Goal: Task Accomplishment & Management: Manage account settings

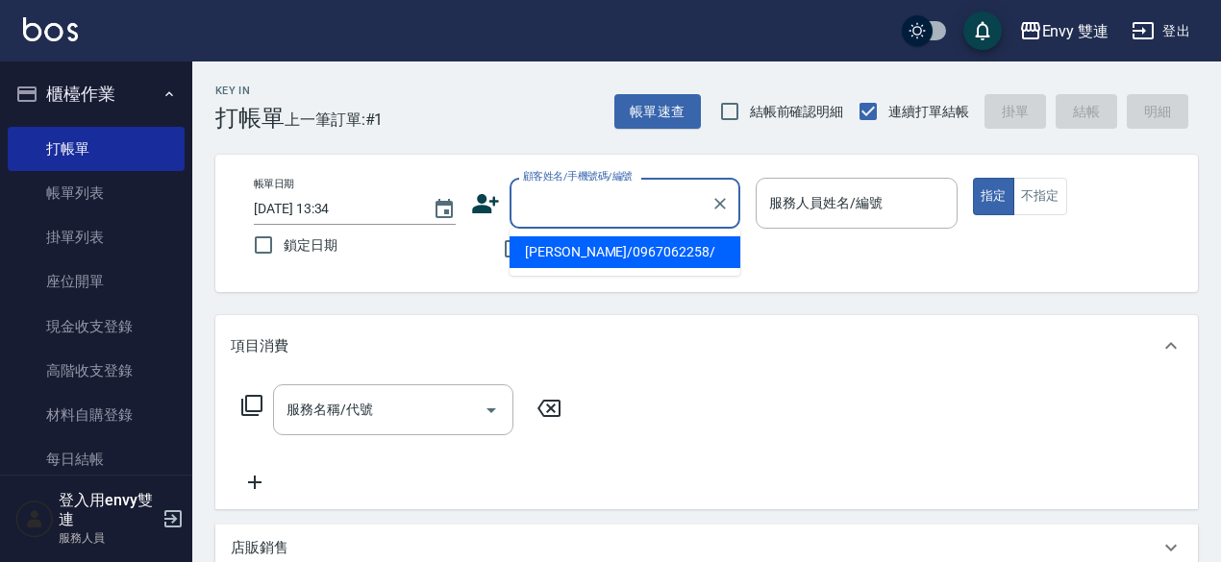
click at [551, 202] on input "顧客姓名/手機號碼/編號" at bounding box center [610, 203] width 185 height 34
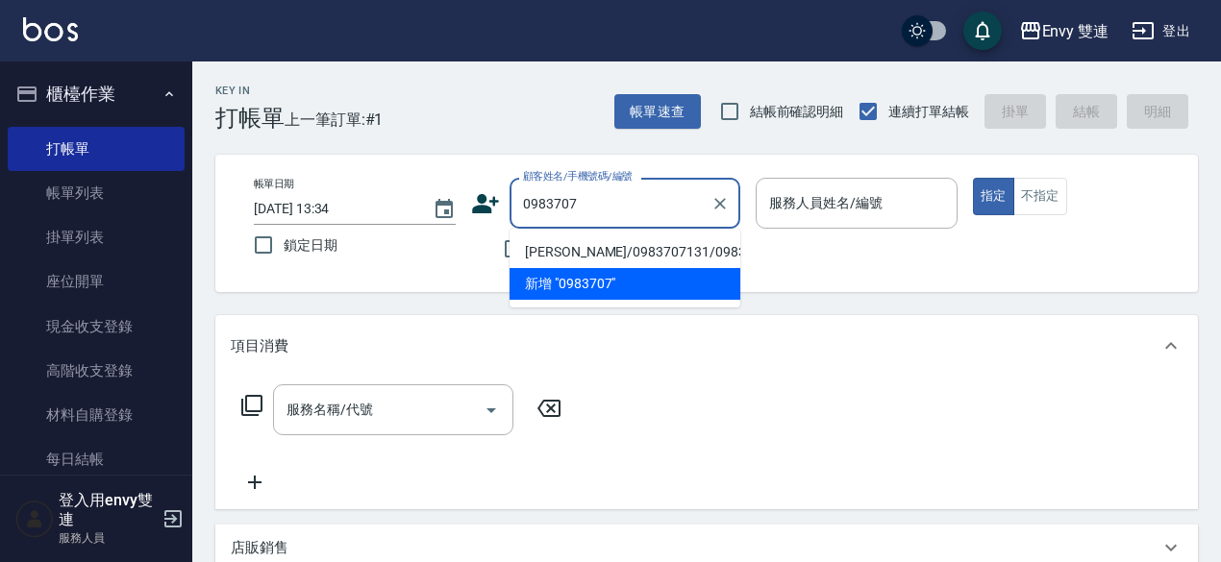
click at [564, 246] on li "[PERSON_NAME]/0983707131/0983707131" at bounding box center [624, 252] width 231 height 32
type input "[PERSON_NAME]/0983707131/0983707131"
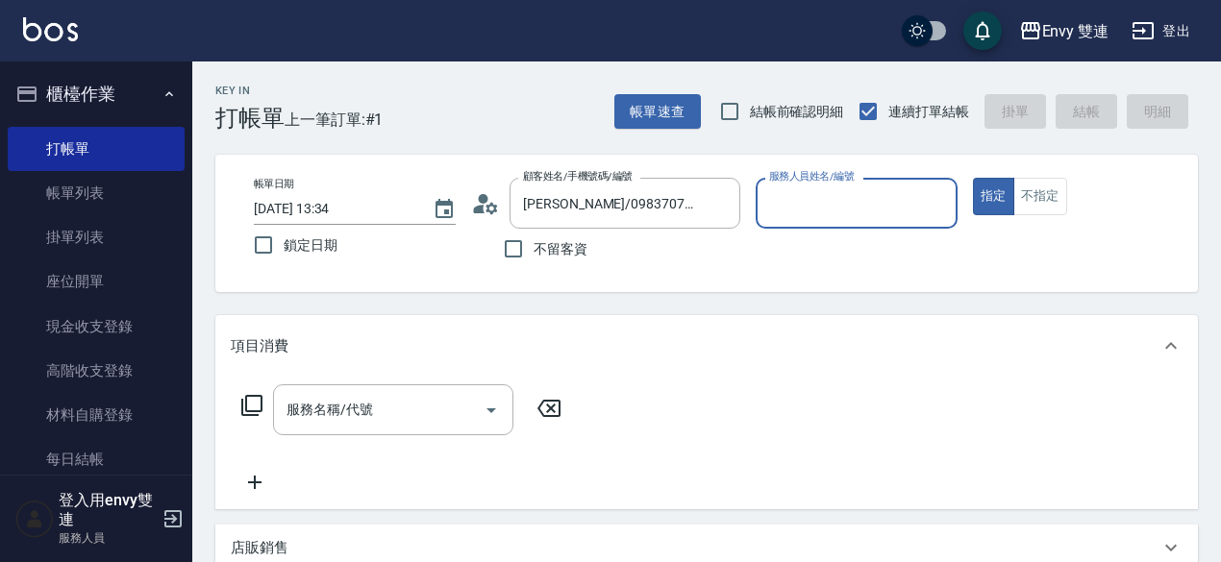
type input "Zoe-9"
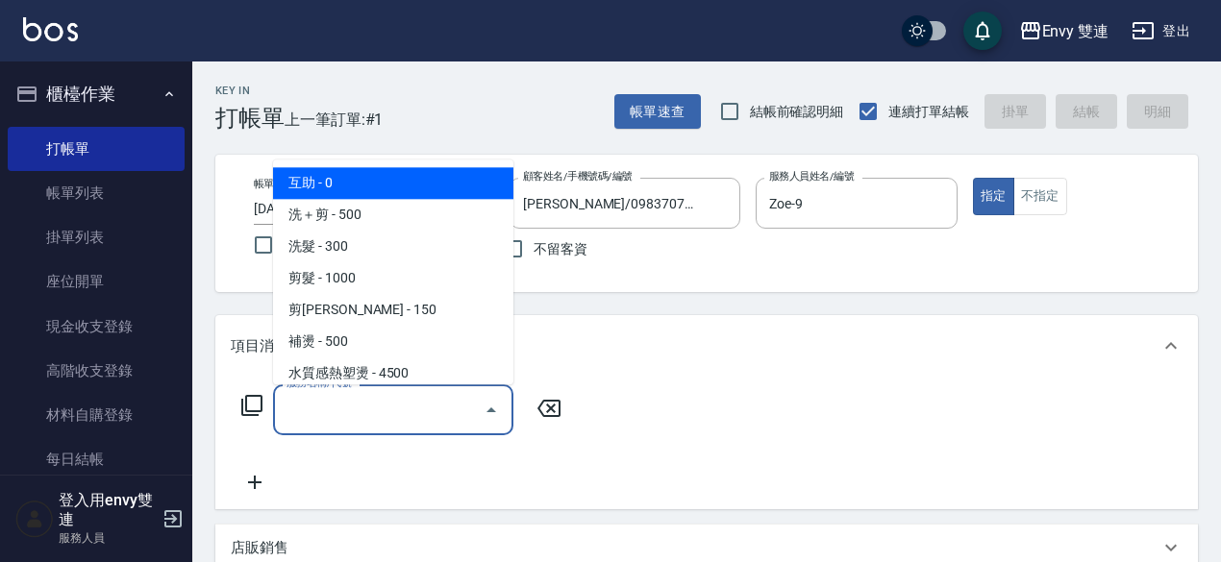
click at [407, 393] on input "服務名稱/代號" at bounding box center [379, 410] width 194 height 34
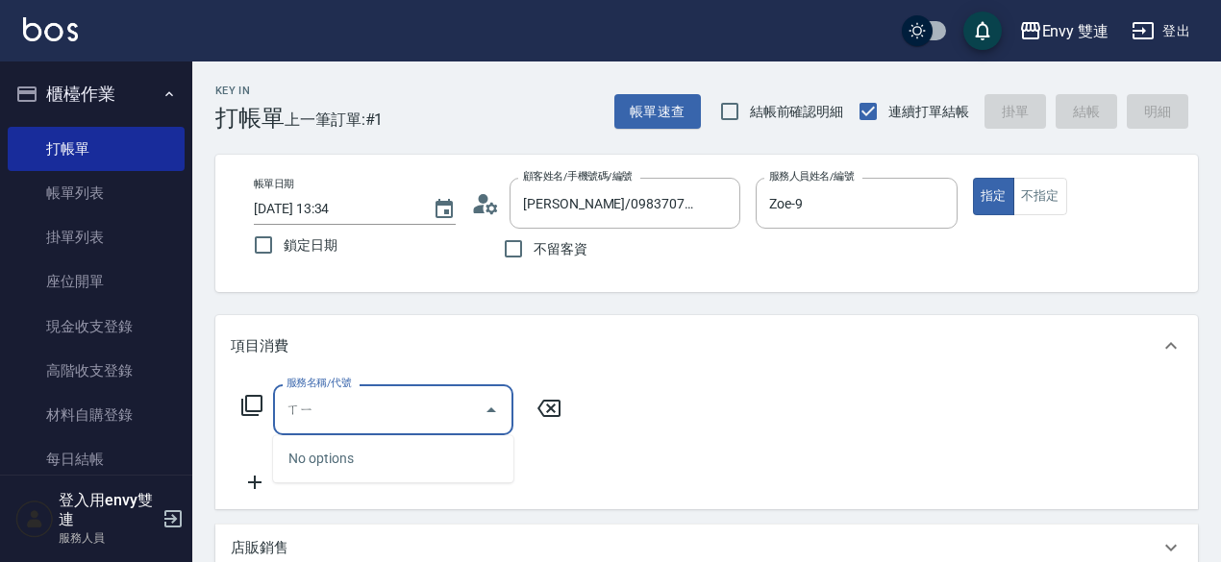
type input "喜"
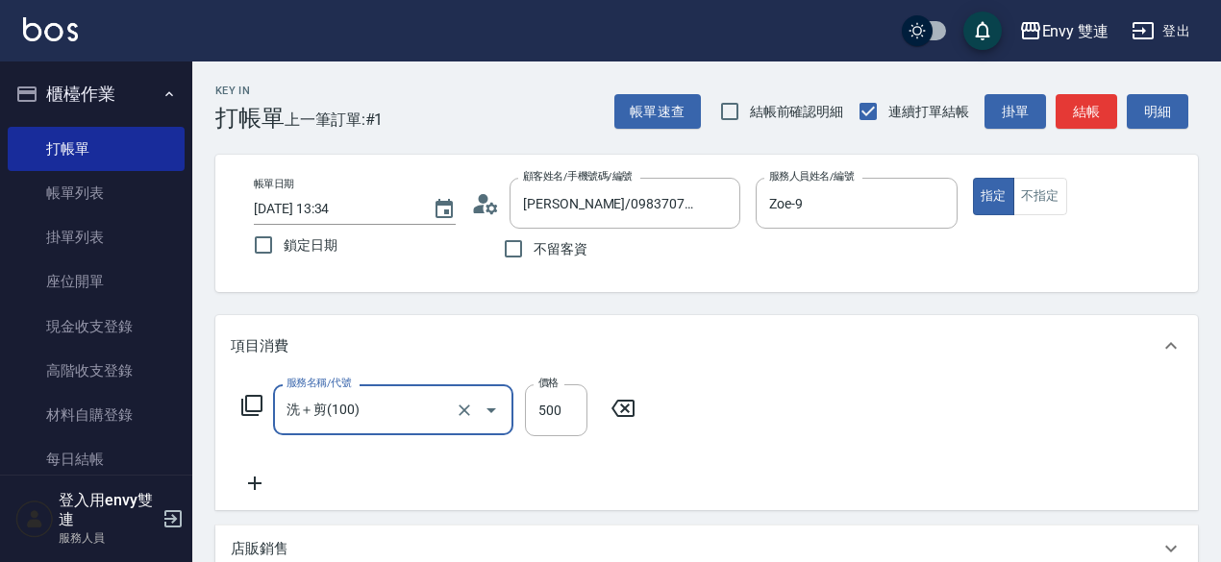
type input "洗＋剪(100)"
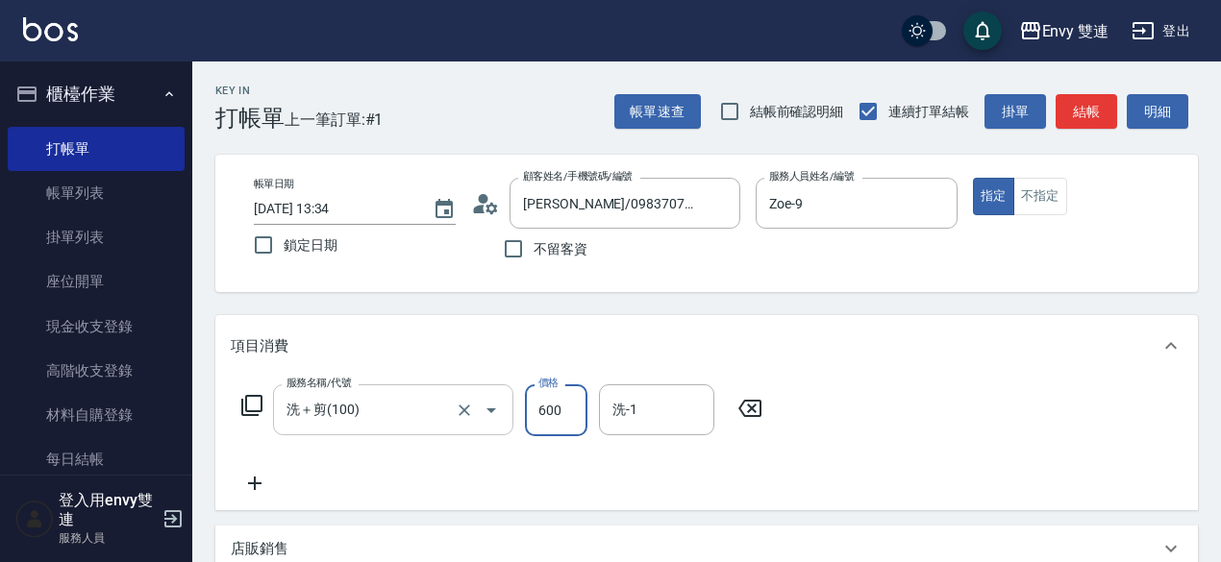
type input "600"
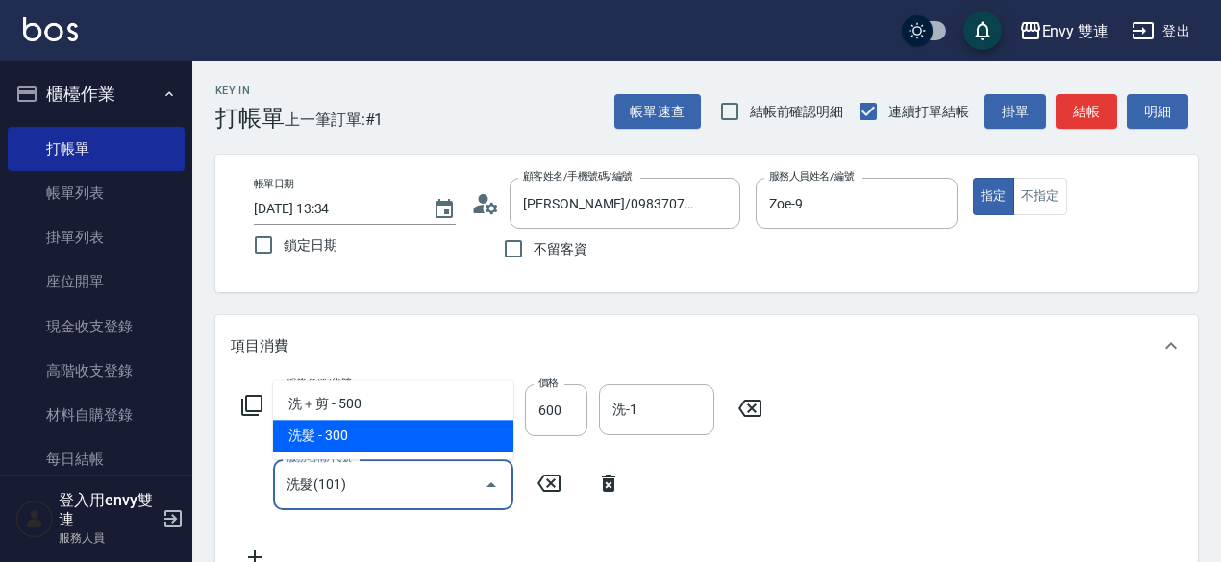
type input "洗髮(101)"
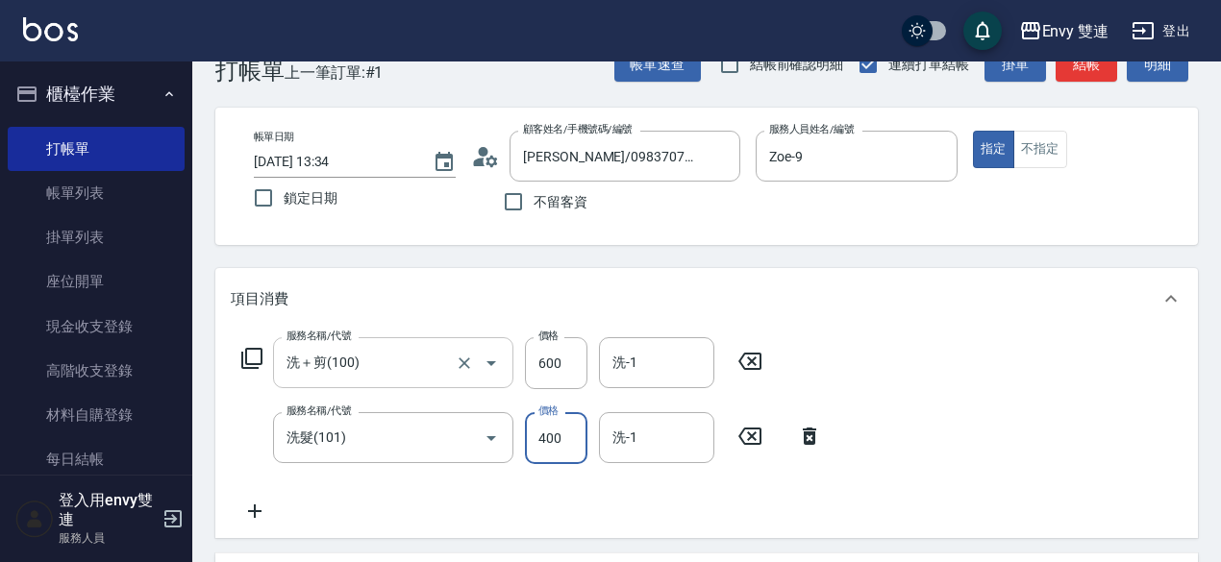
scroll to position [48, 0]
type input "400"
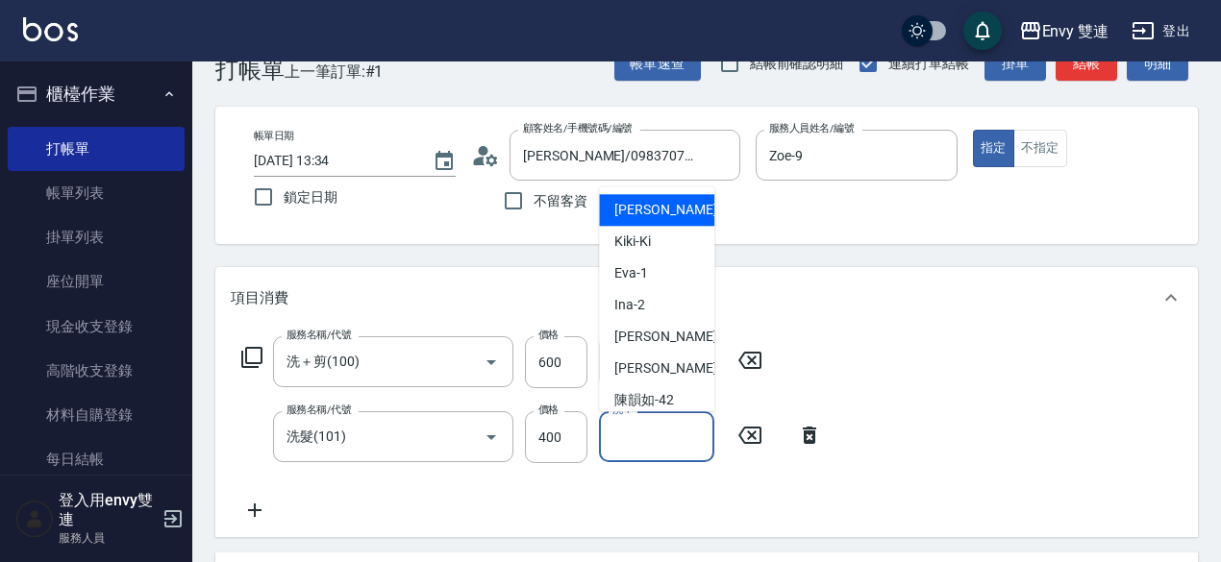
click at [652, 444] on input "洗-1" at bounding box center [656, 437] width 98 height 34
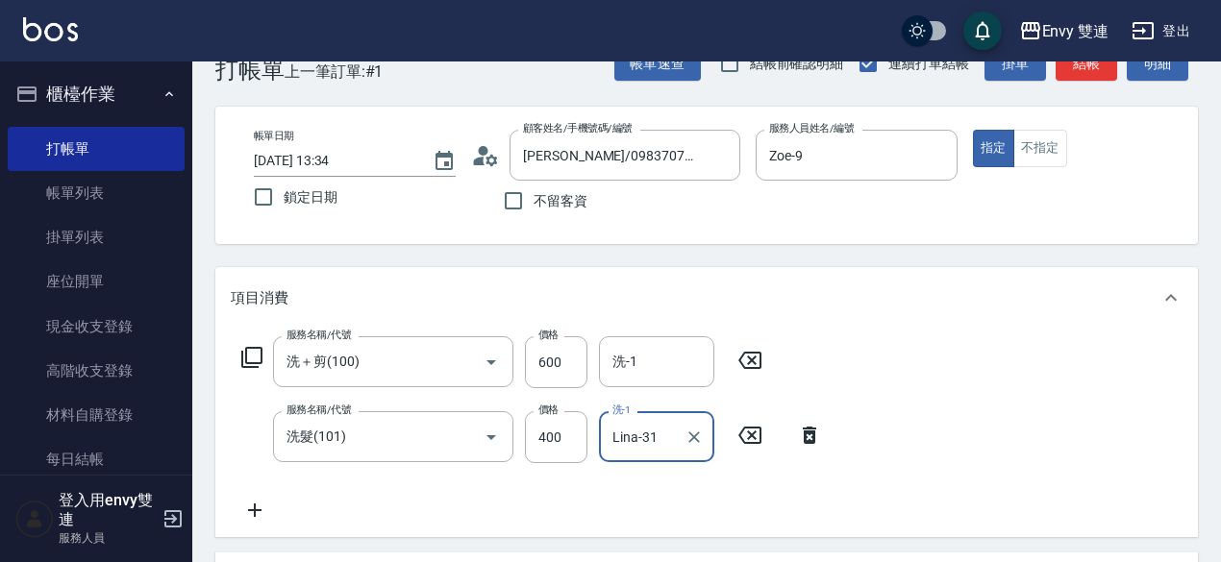
scroll to position [531, 0]
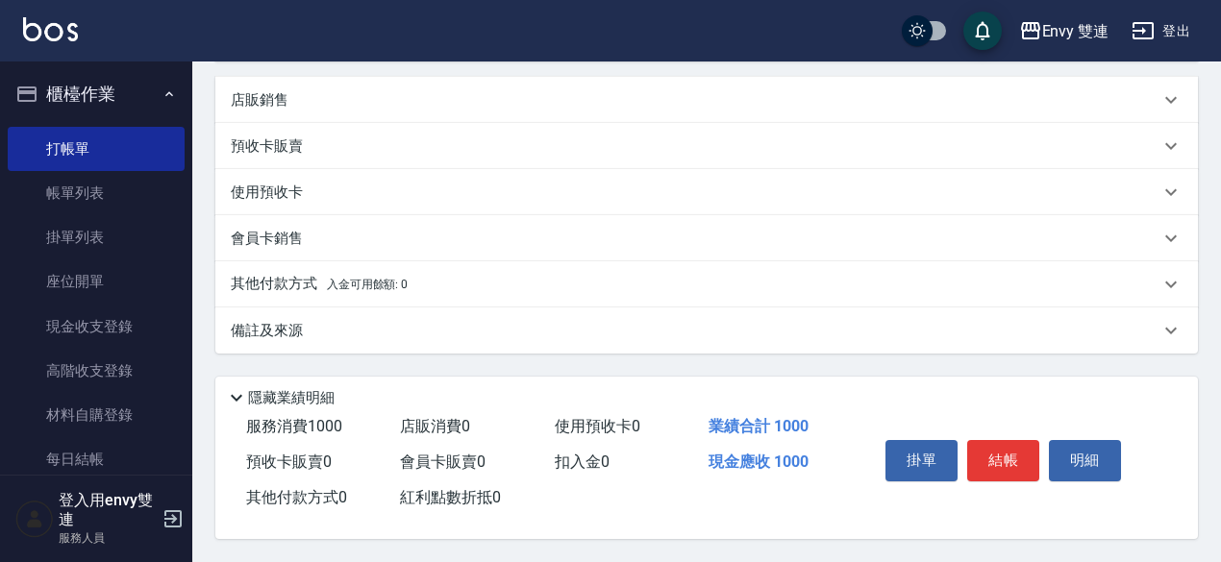
type input "Lina-31"
click at [289, 261] on div "其他付款方式 入金可用餘額: 0" at bounding box center [706, 284] width 982 height 46
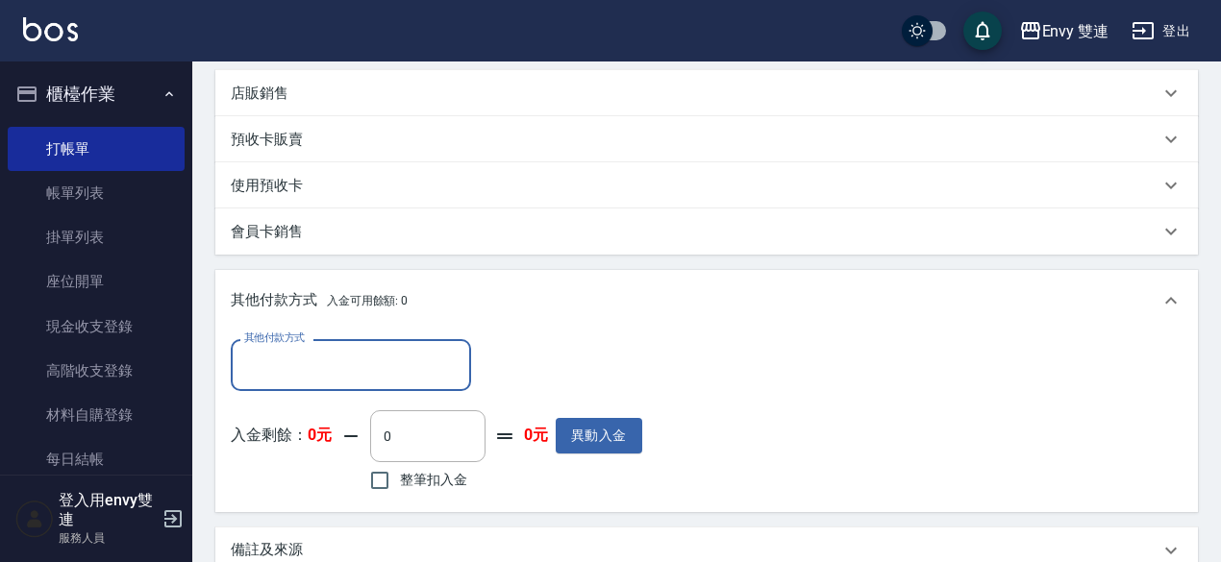
scroll to position [0, 0]
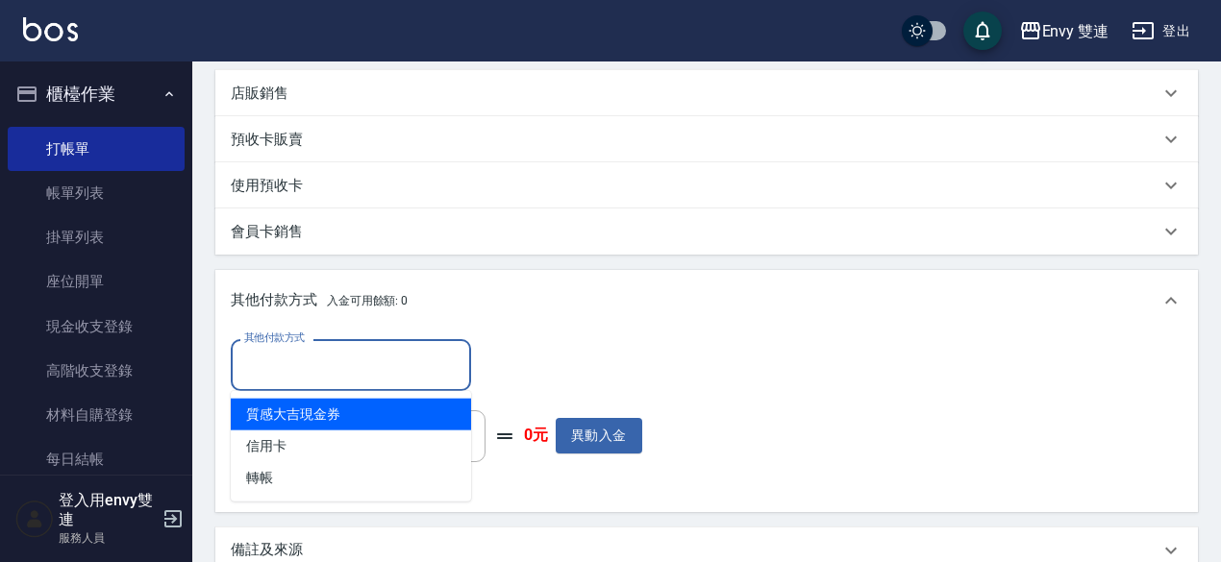
click at [340, 363] on input "其他付款方式" at bounding box center [350, 365] width 223 height 34
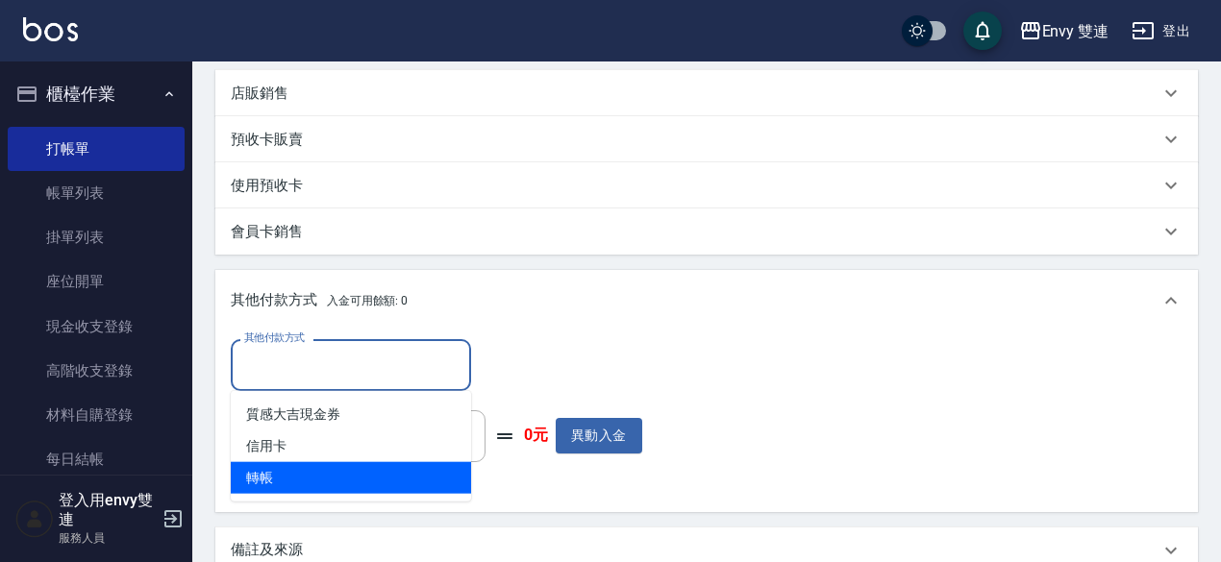
click at [313, 479] on span "轉帳" at bounding box center [351, 478] width 240 height 32
type input "轉帳"
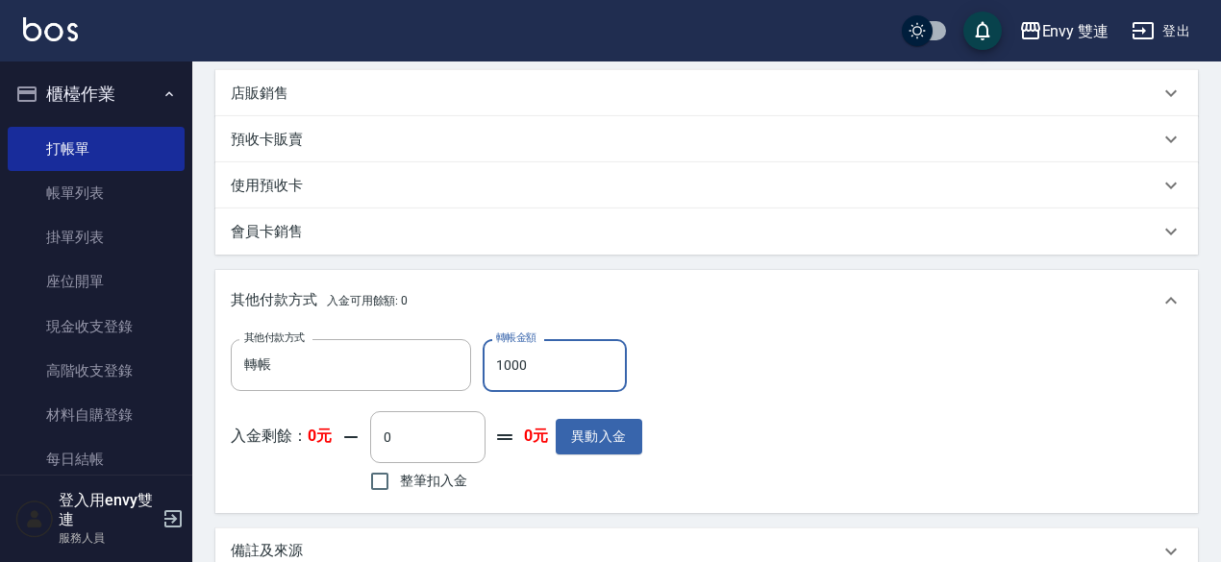
scroll to position [757, 0]
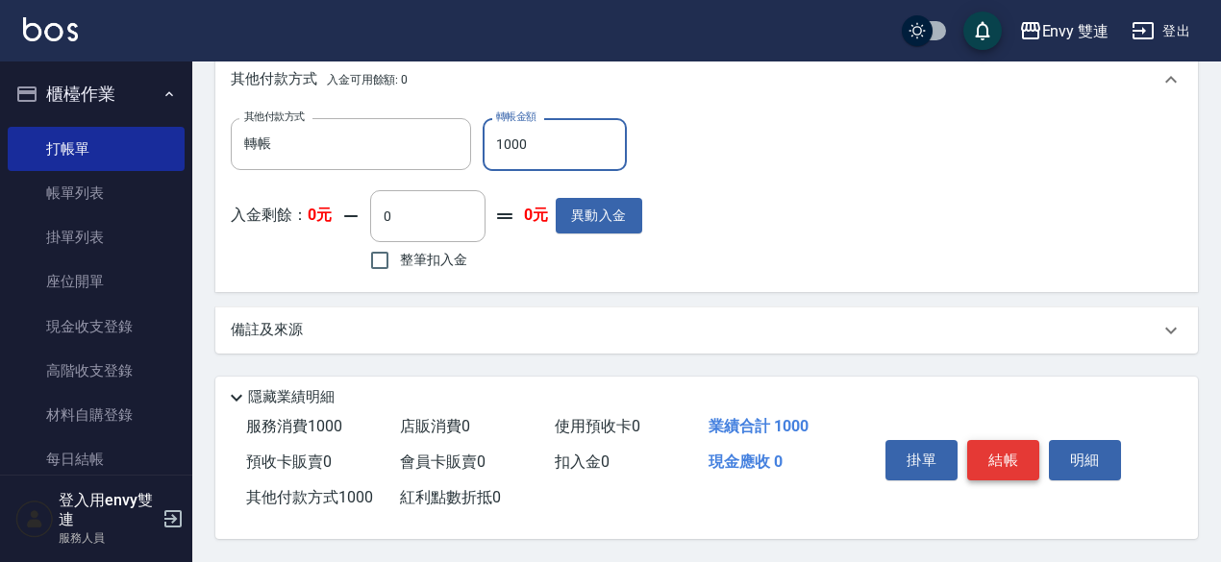
type input "1000"
click at [1013, 440] on button "結帳" at bounding box center [1003, 460] width 72 height 40
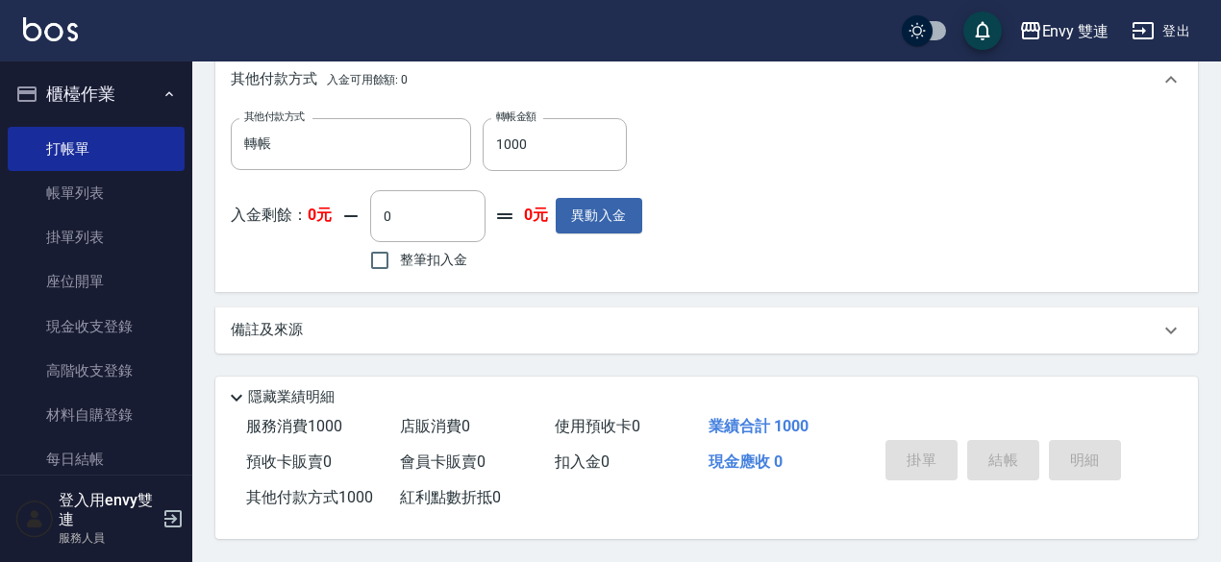
type input "[DATE] 14:57"
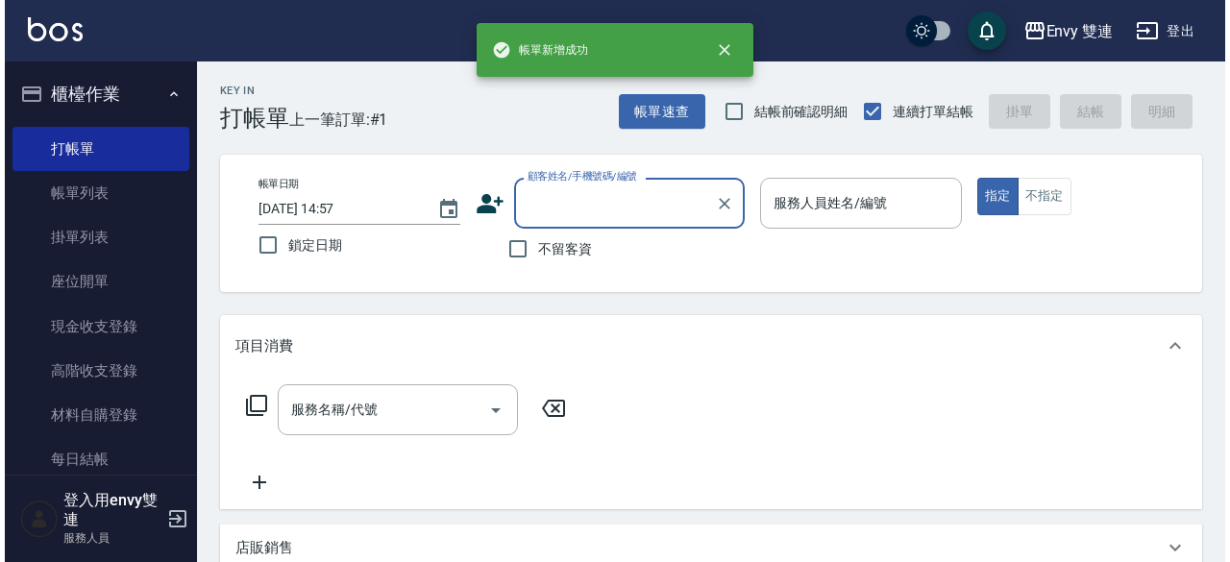
scroll to position [0, 0]
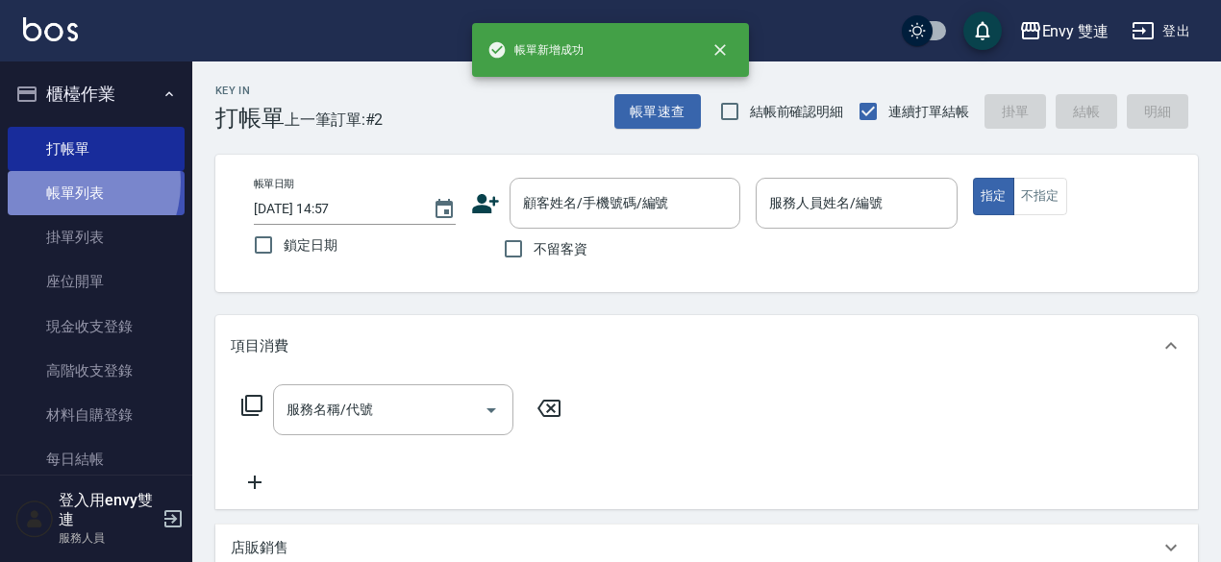
click at [62, 183] on link "帳單列表" at bounding box center [96, 193] width 177 height 44
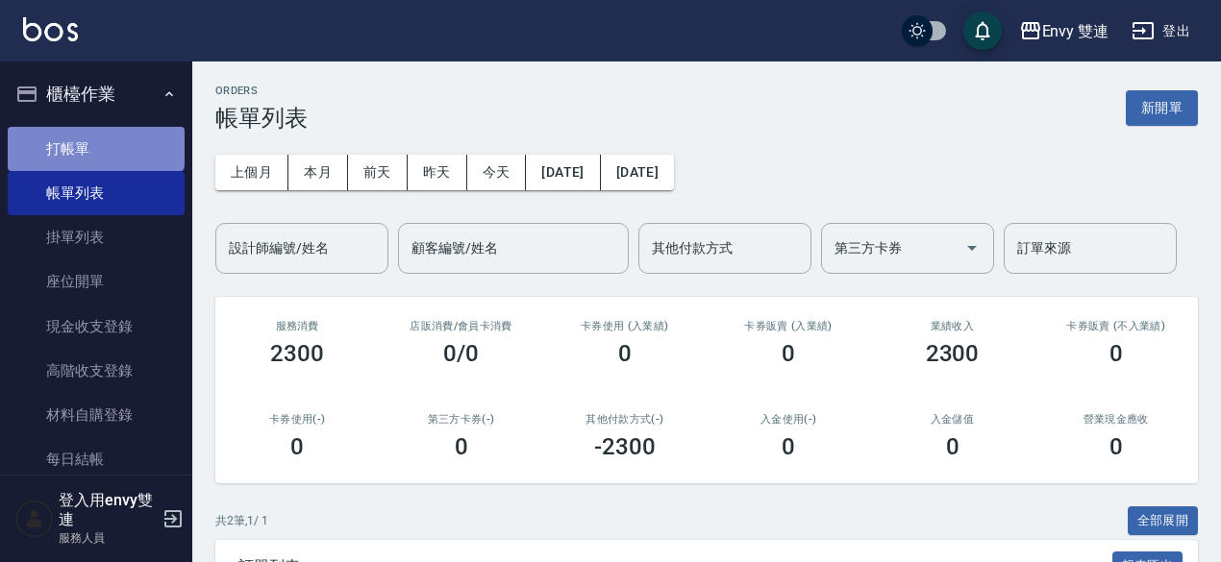
click at [94, 130] on link "打帳單" at bounding box center [96, 149] width 177 height 44
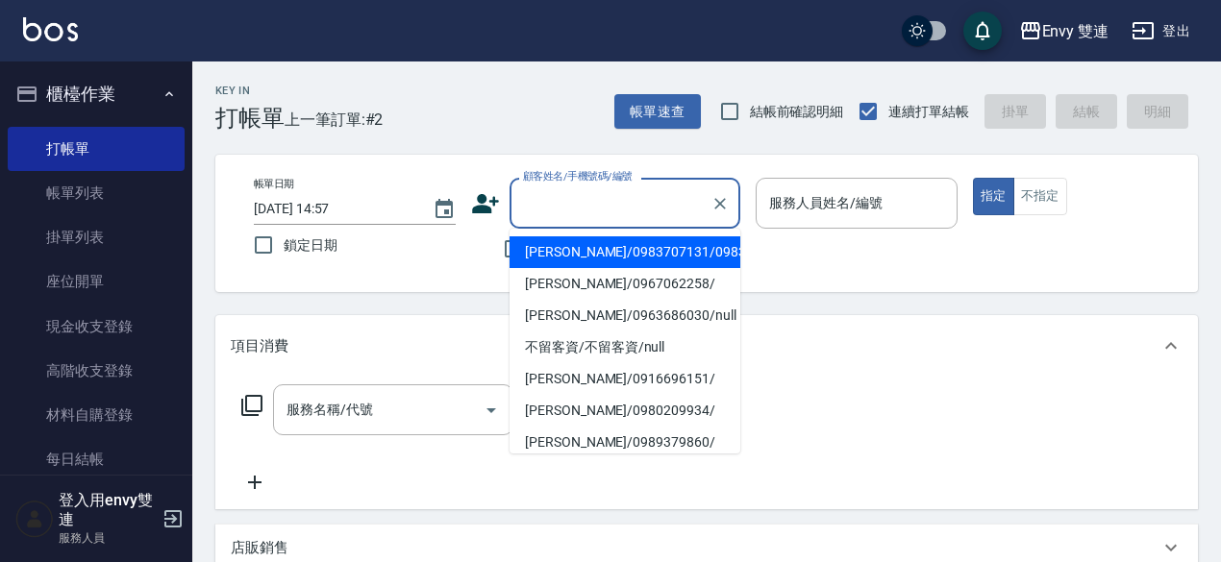
click at [540, 195] on input "顧客姓名/手機號碼/編號" at bounding box center [610, 203] width 185 height 34
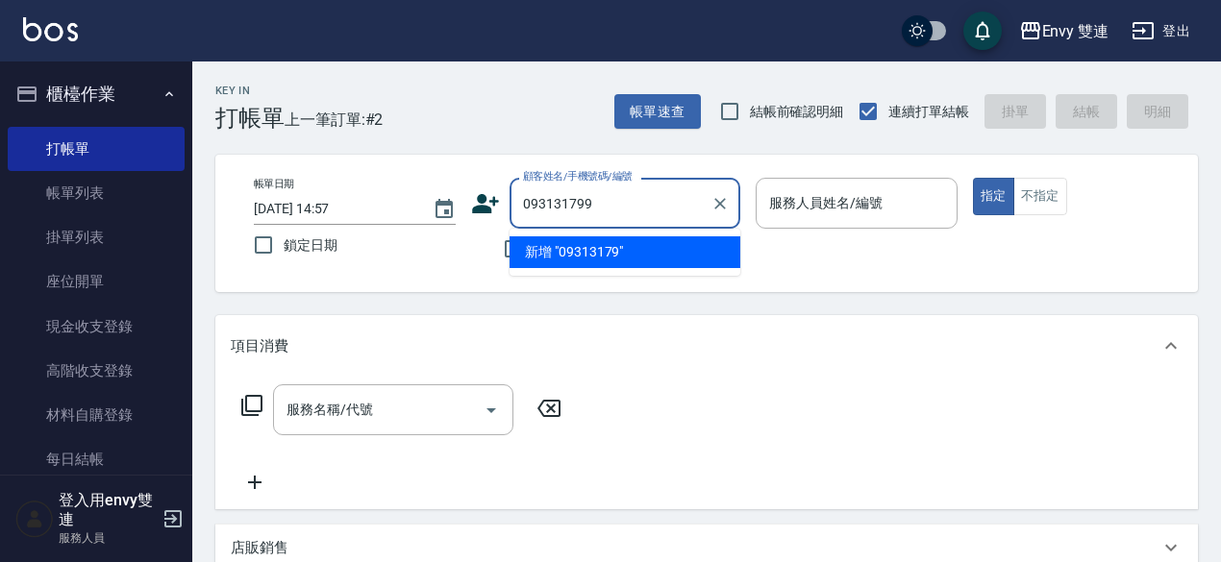
type input "0931317999"
click at [636, 207] on input "0931317999" at bounding box center [610, 203] width 185 height 34
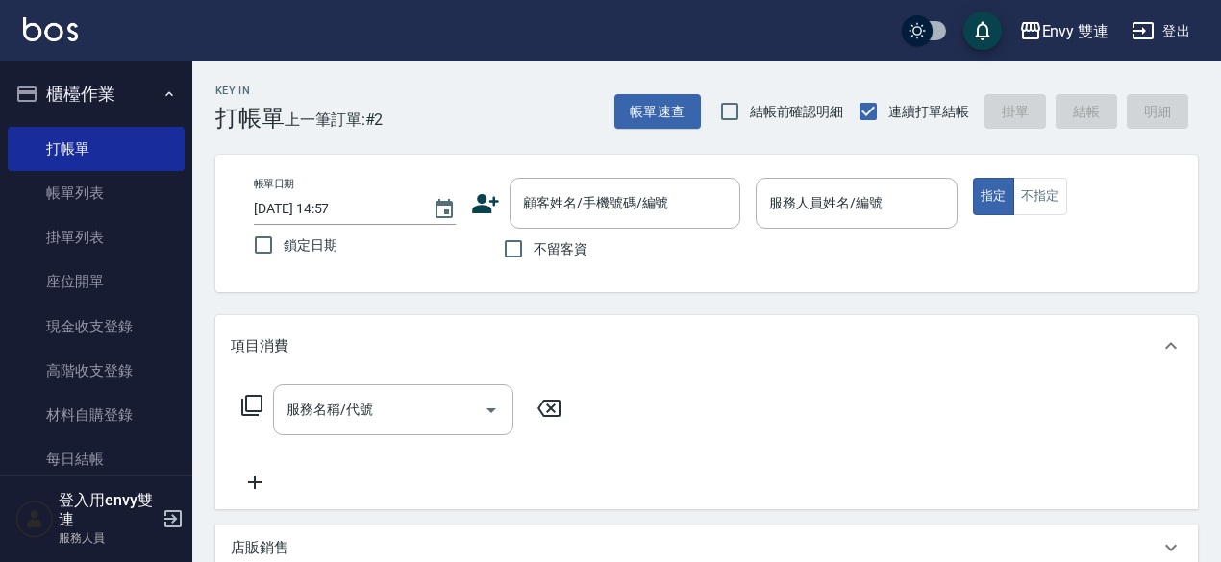
drag, startPoint x: 504, startPoint y: 208, endPoint x: 481, endPoint y: 209, distance: 23.1
click at [481, 209] on div "顧客姓名/手機號碼/編號 顧客姓名/手機號碼/編號" at bounding box center [605, 203] width 269 height 51
click at [481, 209] on icon at bounding box center [485, 203] width 27 height 19
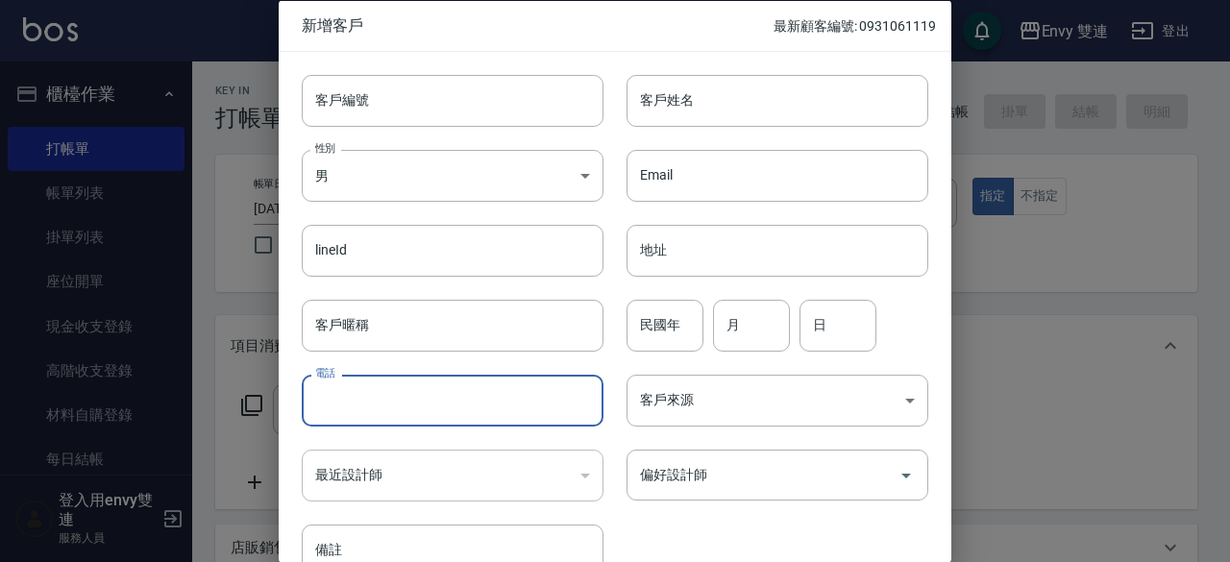
click at [350, 385] on input "電話" at bounding box center [453, 401] width 302 height 52
paste input "0931317999"
type input "0931317999"
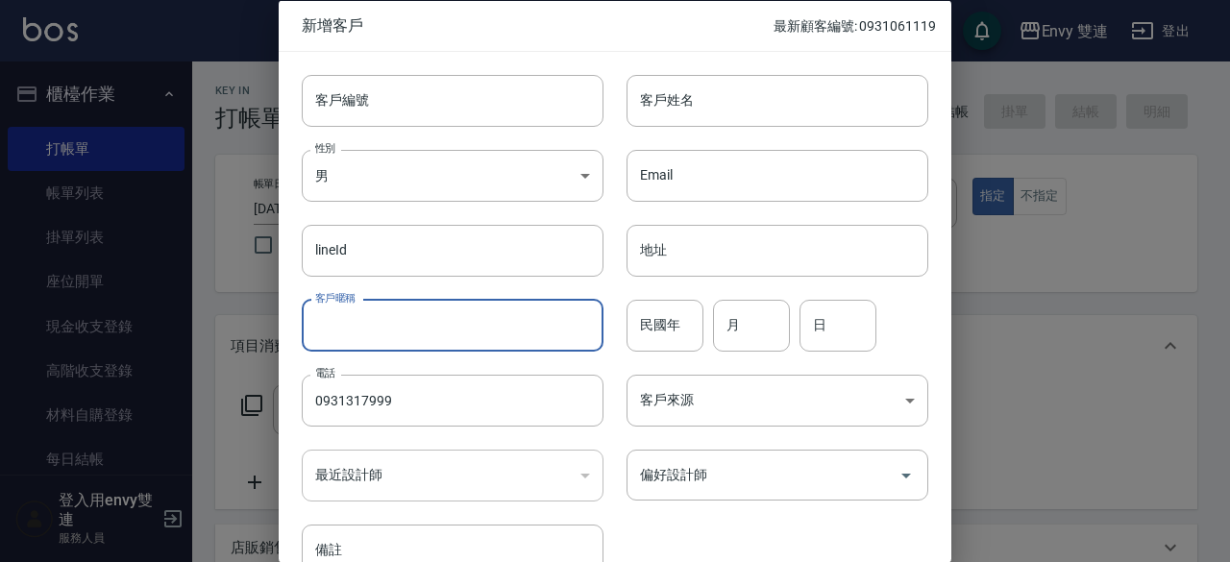
click at [384, 321] on input "客戶暱稱" at bounding box center [453, 325] width 302 height 52
type input "小鴨"
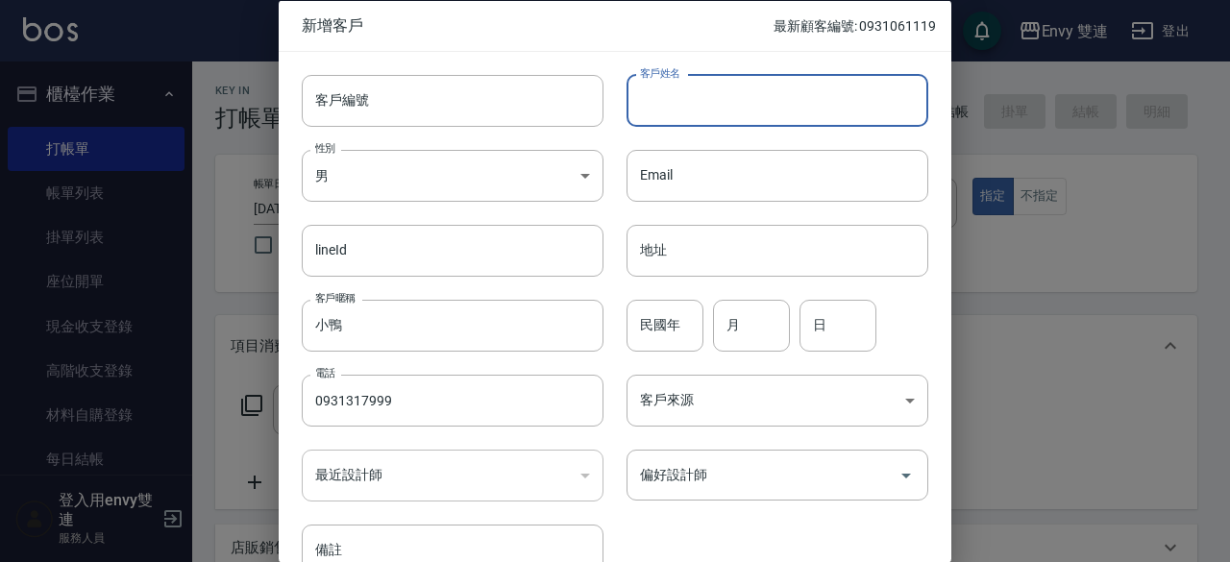
click at [657, 80] on input "客戶姓名" at bounding box center [778, 100] width 302 height 52
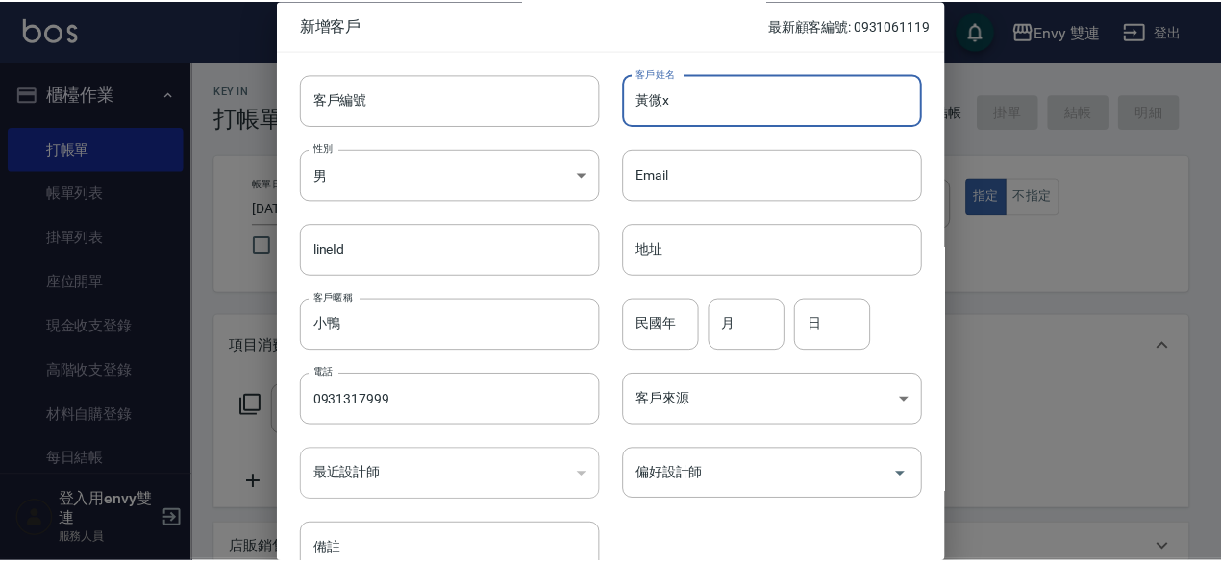
scroll to position [103, 0]
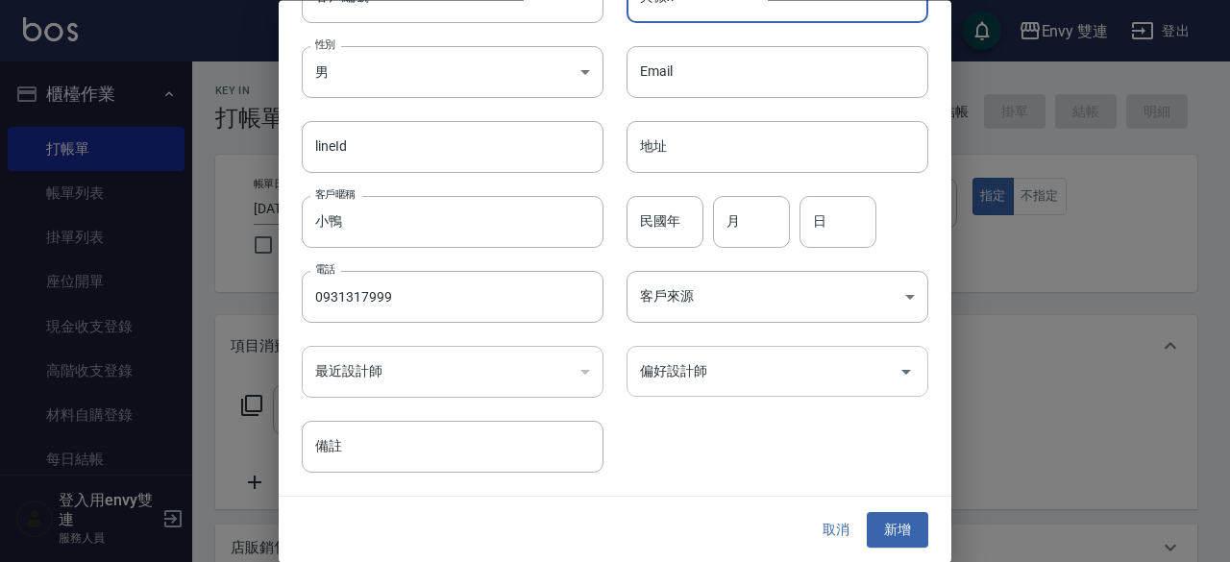
type input "黃微x"
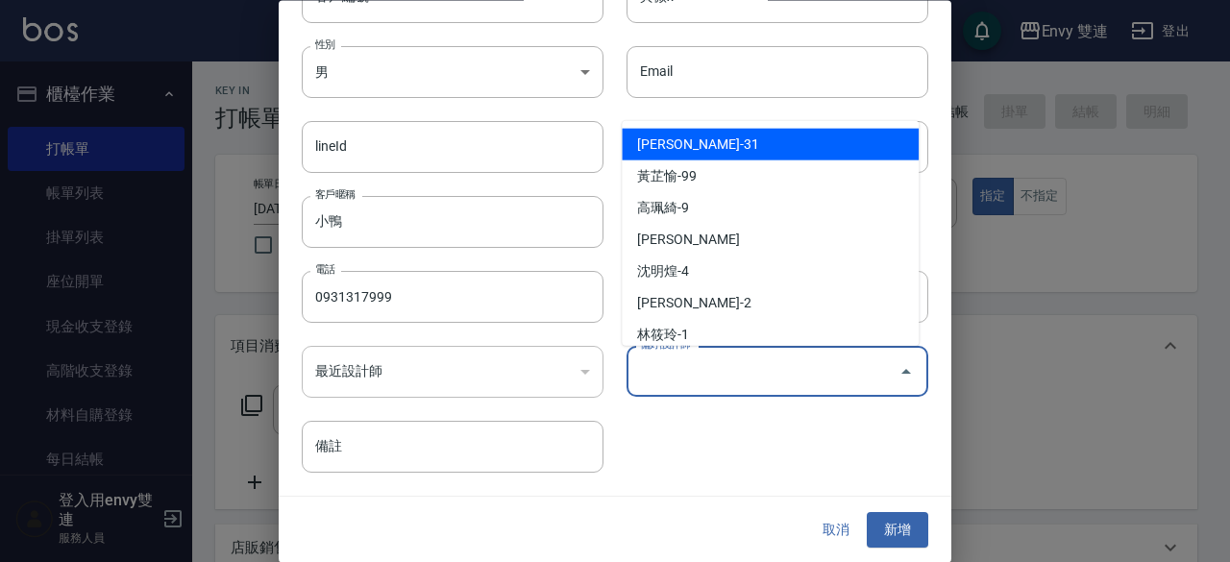
click at [725, 376] on input "偏好設計師" at bounding box center [763, 373] width 256 height 34
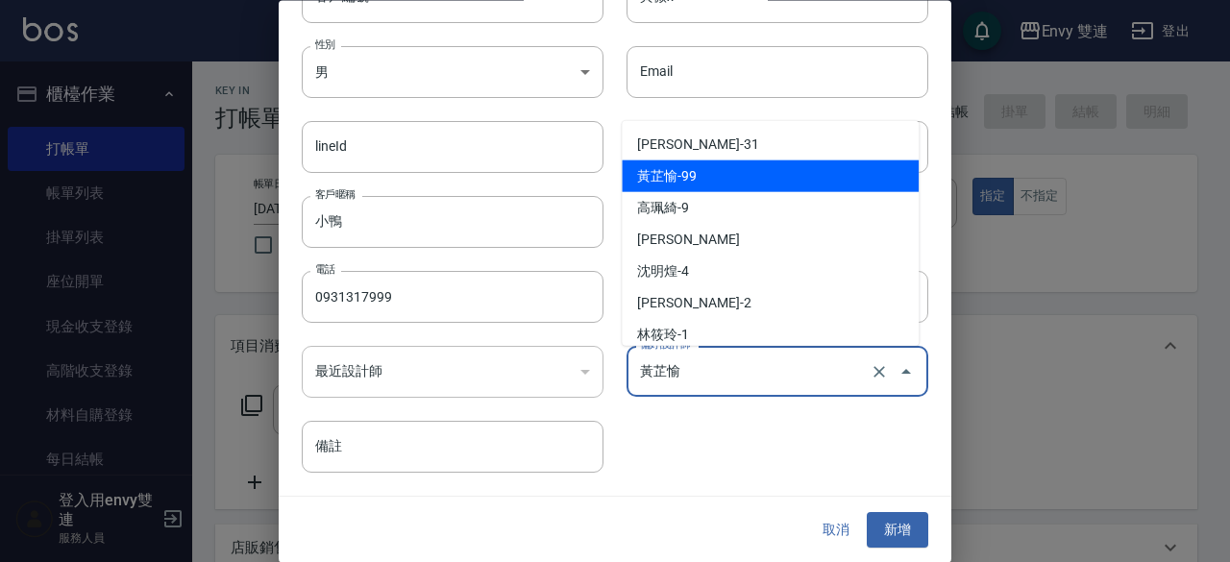
click at [754, 380] on input "黃芷愉" at bounding box center [750, 373] width 231 height 34
type input "\"
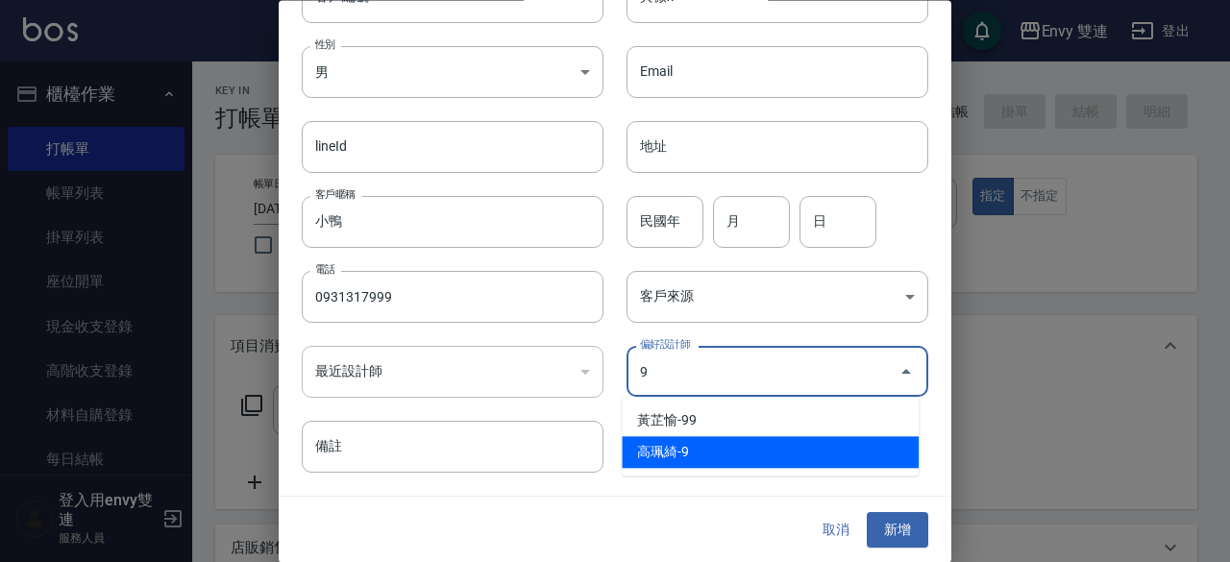
click at [696, 447] on li "高珮綺-9" at bounding box center [770, 452] width 297 height 32
type input "高珮綺"
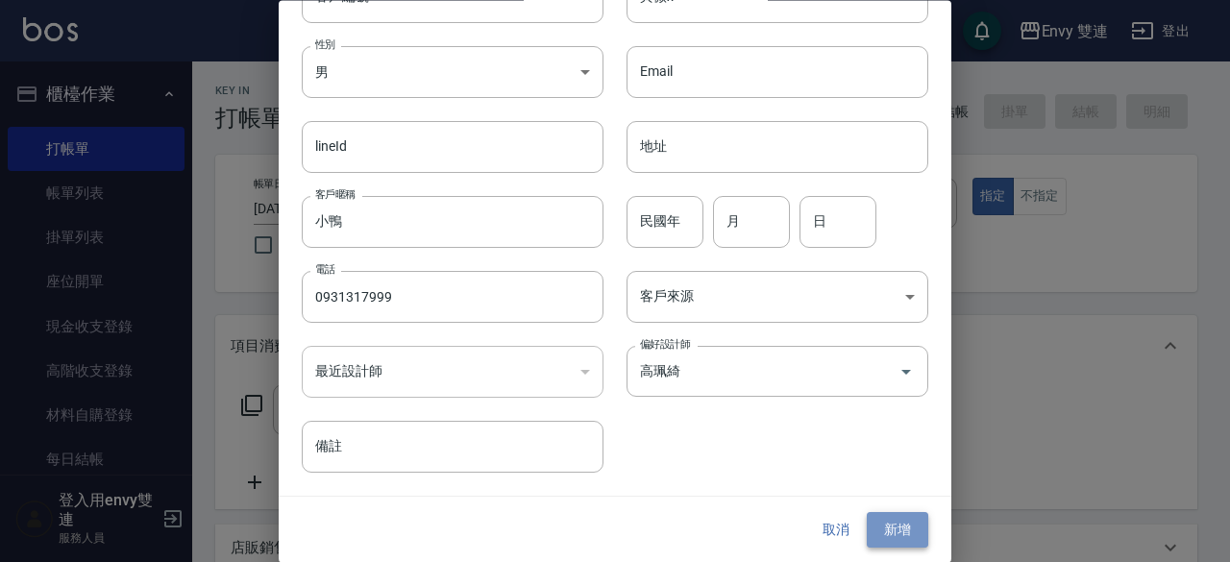
click at [890, 541] on button "新增" at bounding box center [898, 531] width 62 height 36
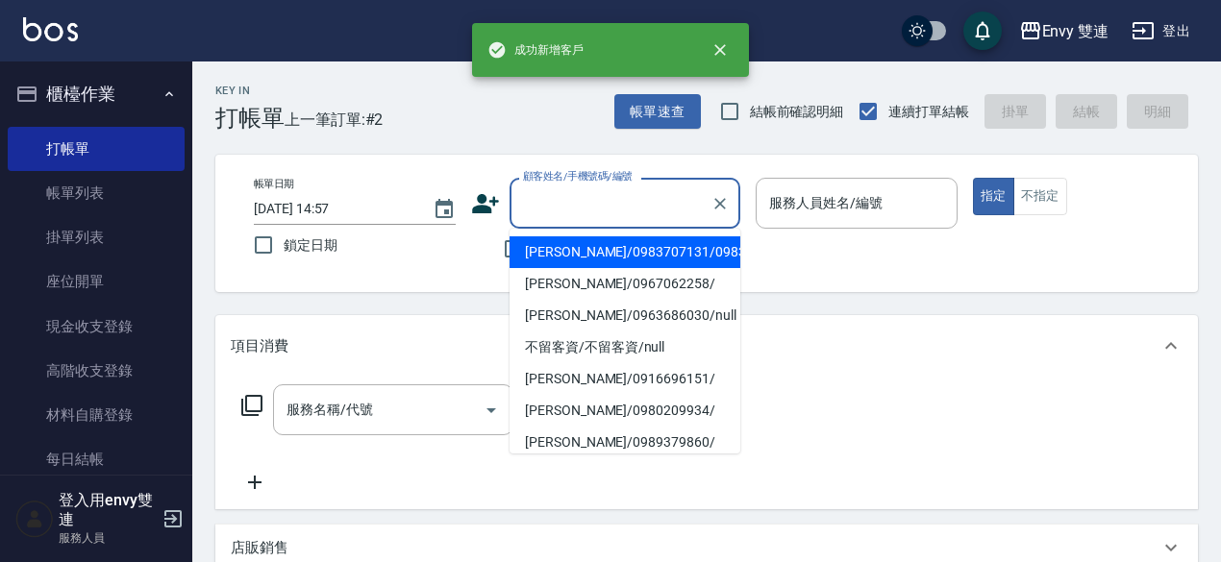
click at [606, 203] on input "顧客姓名/手機號碼/編號" at bounding box center [610, 203] width 185 height 34
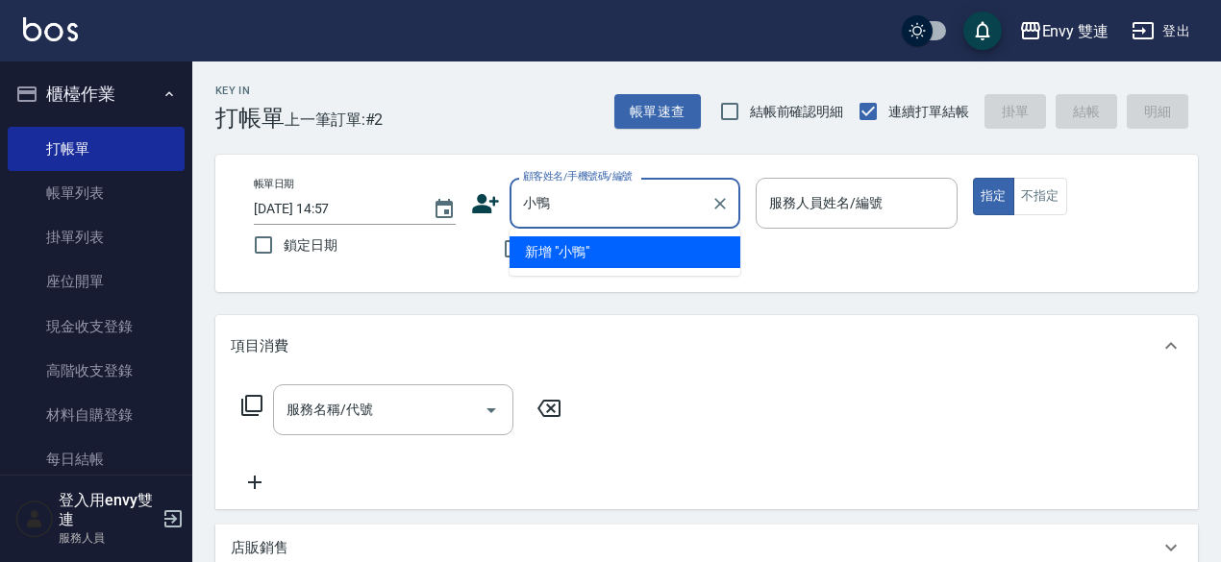
type input "小"
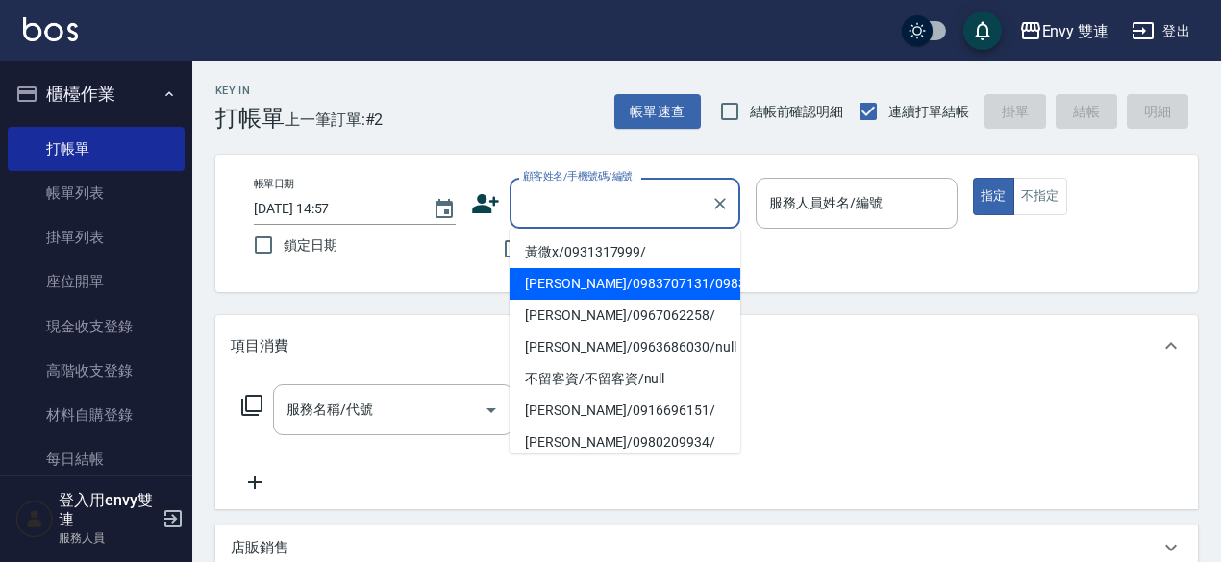
click at [607, 263] on li "黃微x/0931317999/" at bounding box center [624, 252] width 231 height 32
type input "黃微x/0931317999/"
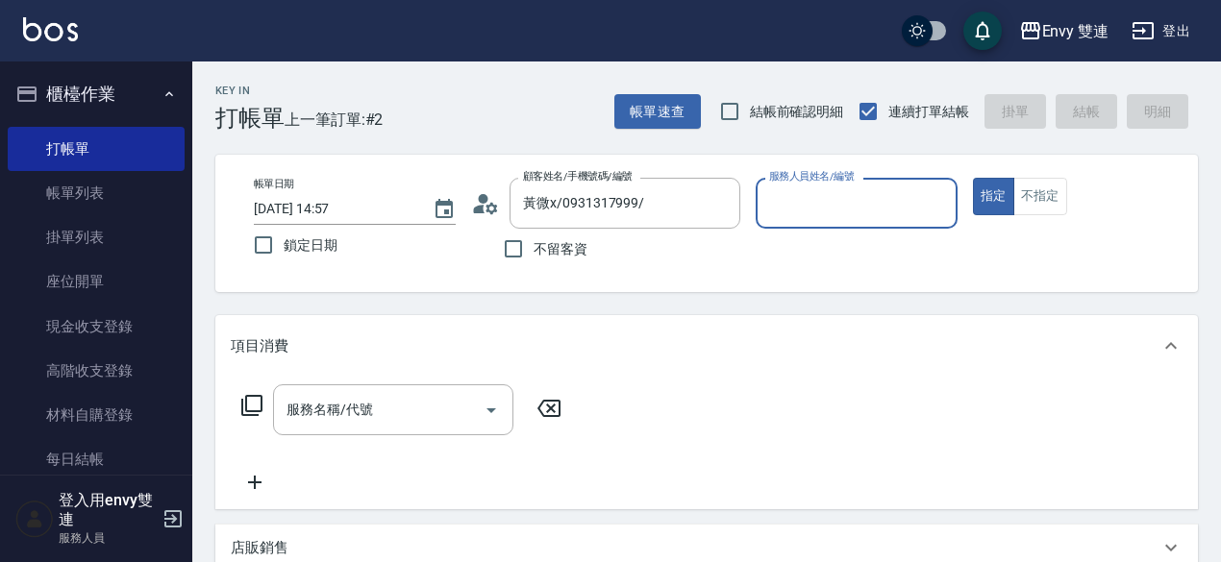
type input "Zoe-9"
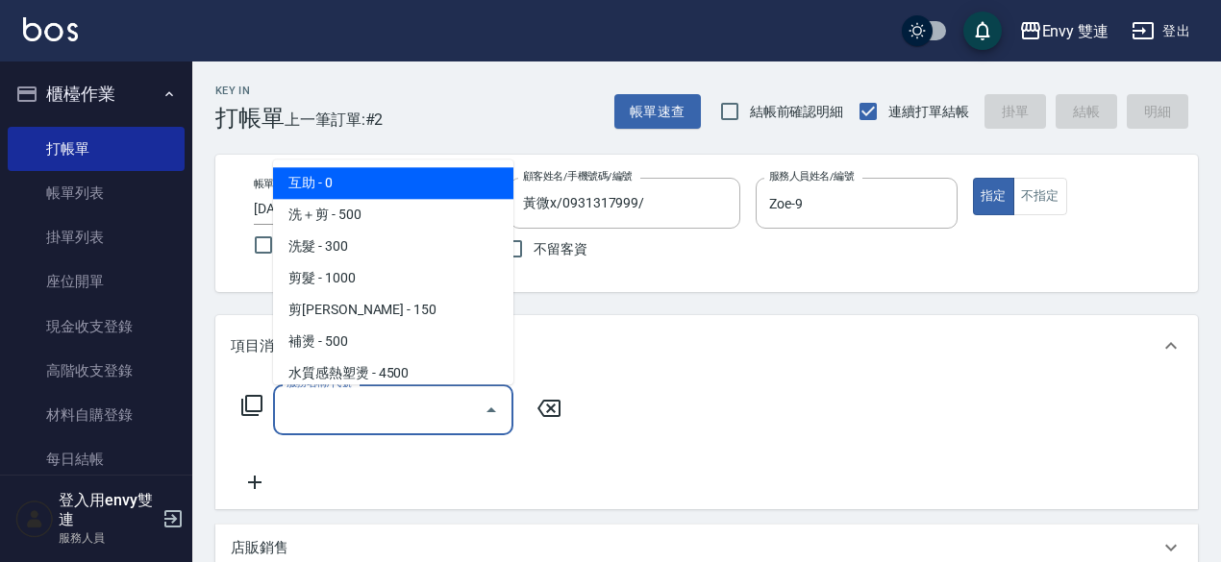
click at [361, 416] on input "服務名稱/代號" at bounding box center [379, 410] width 194 height 34
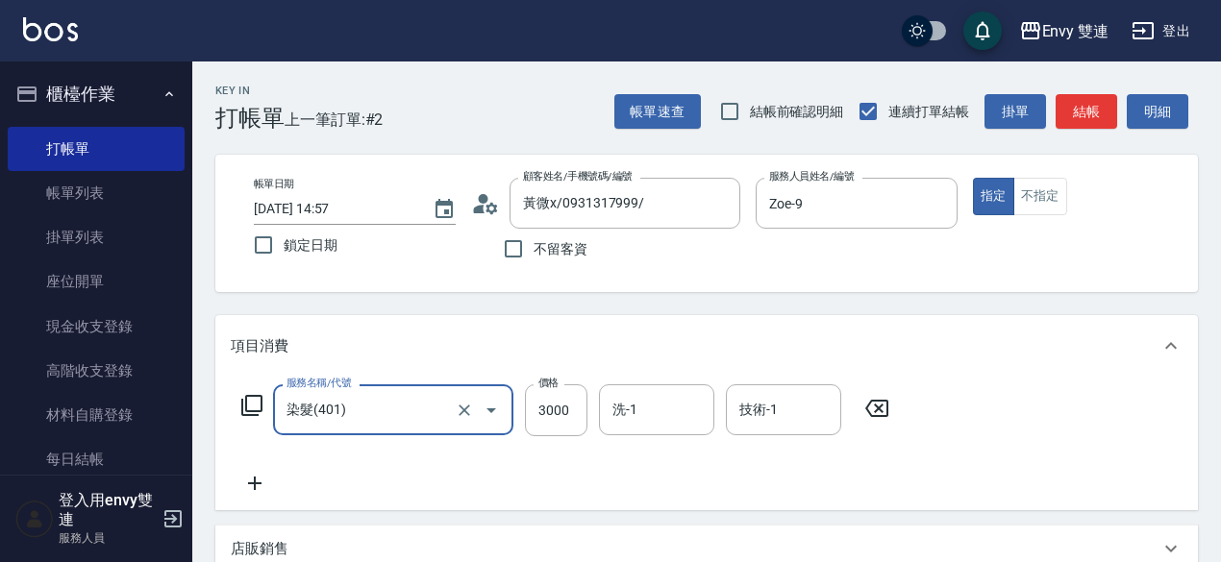
type input "染髮(401)"
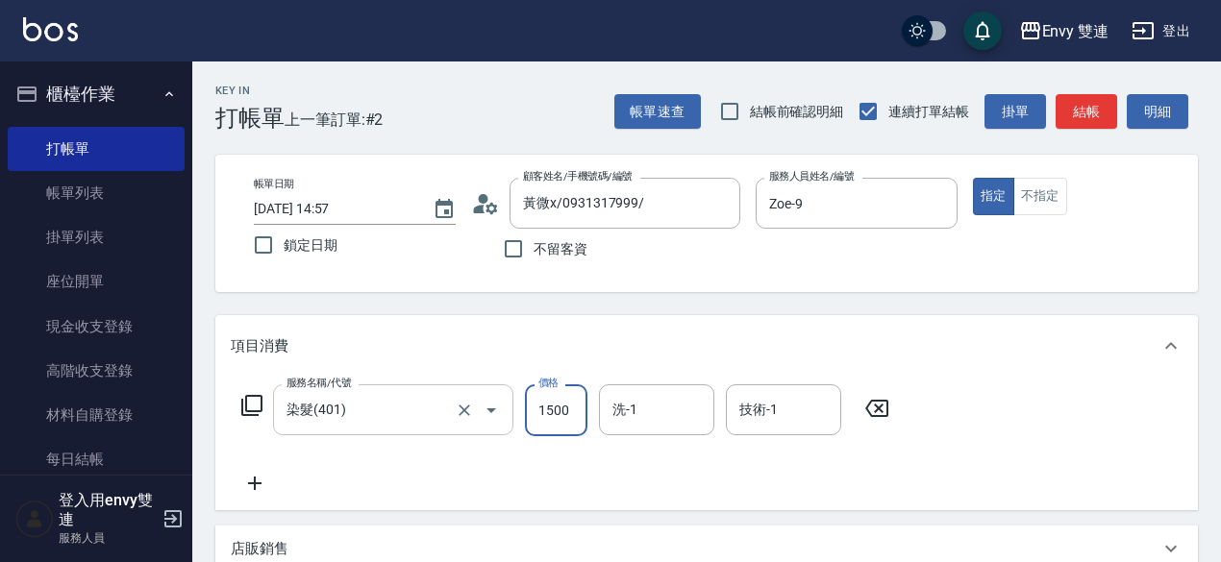
type input "1500"
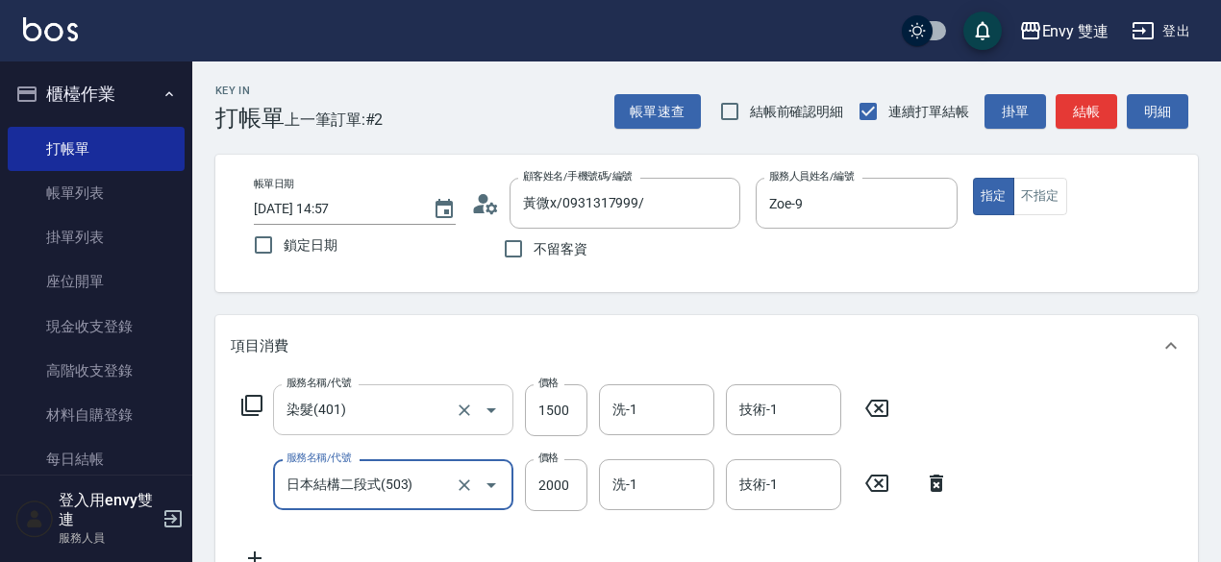
type input "日本結構二段式(503)"
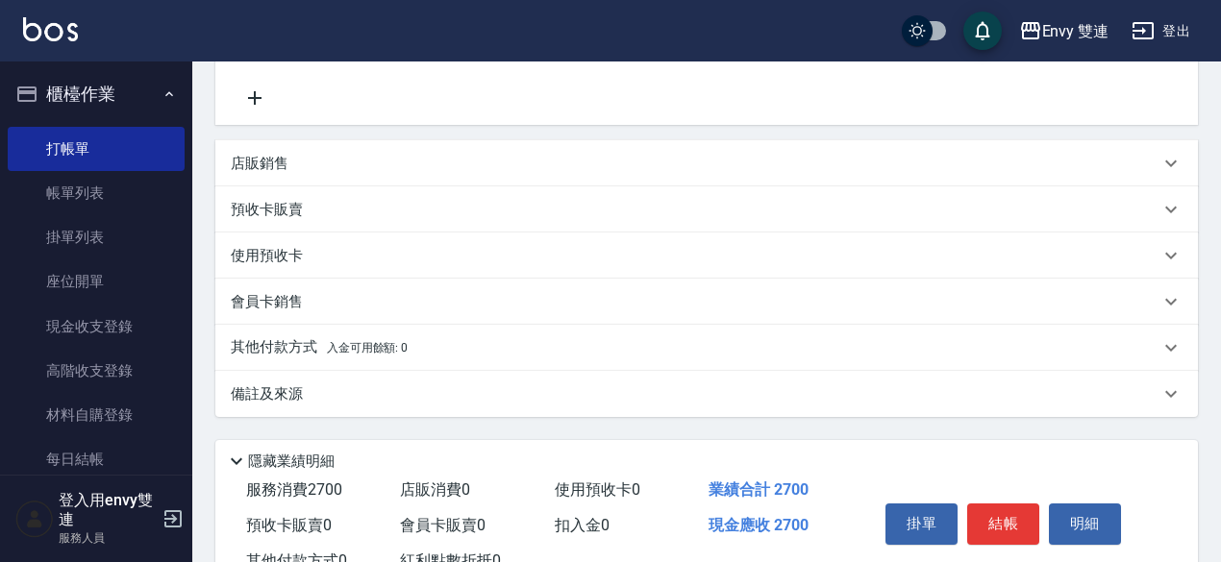
scroll to position [531, 0]
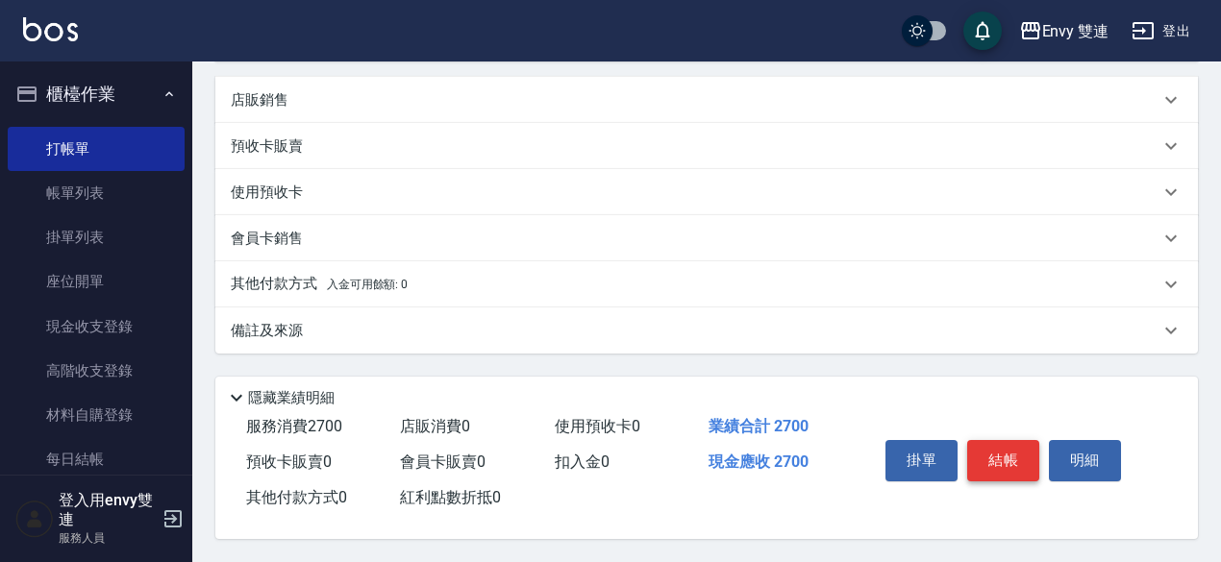
type input "1200"
click at [1000, 445] on button "結帳" at bounding box center [1003, 460] width 72 height 40
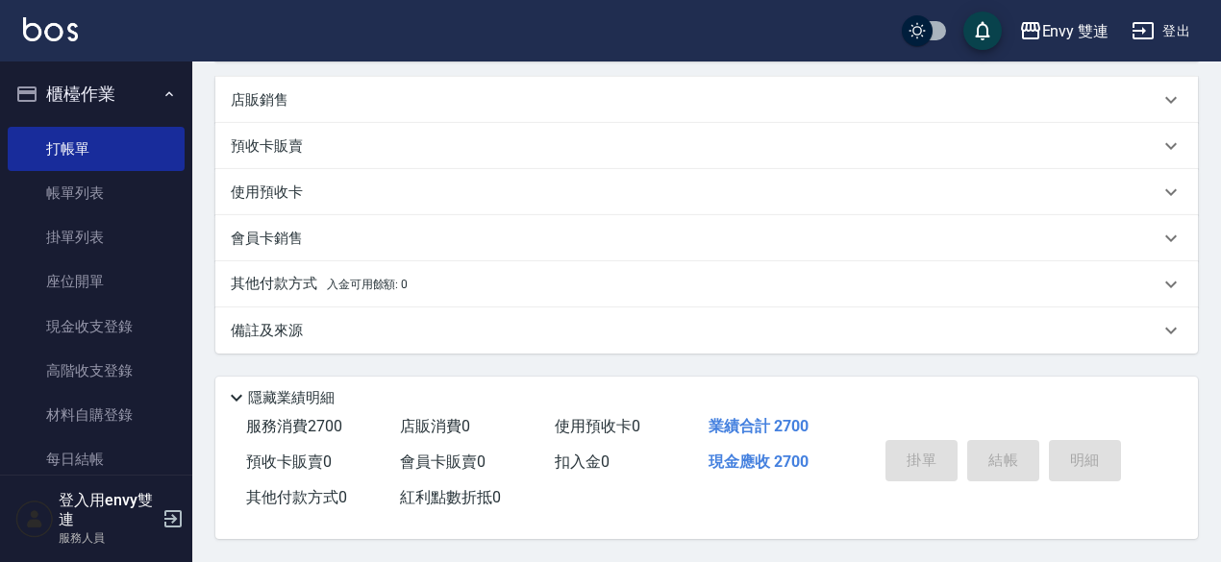
type input "[DATE] 14:59"
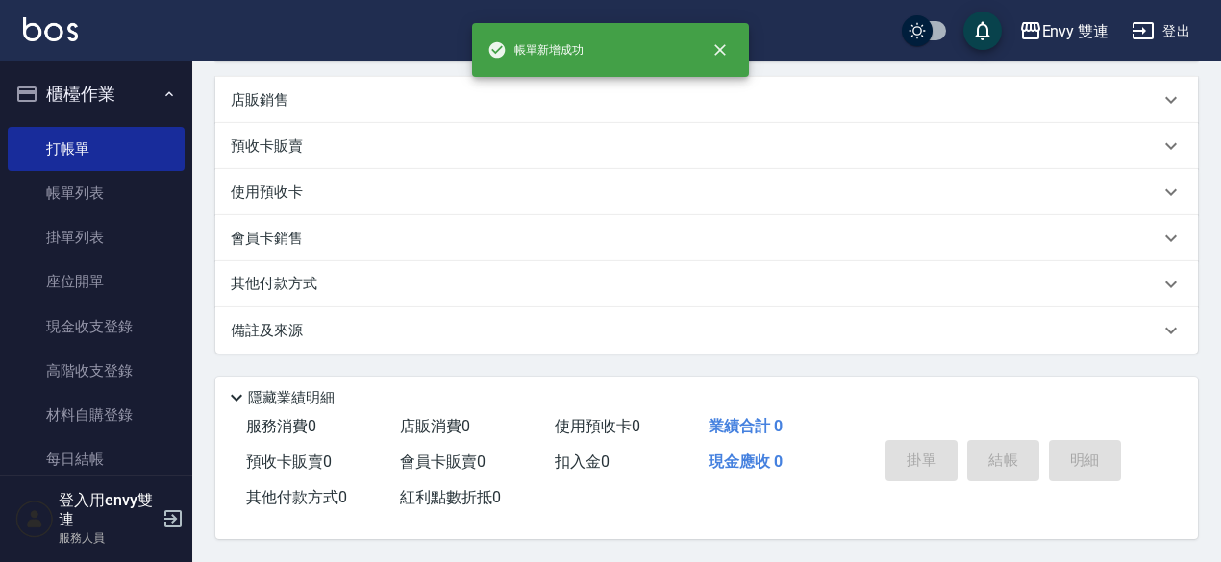
scroll to position [0, 0]
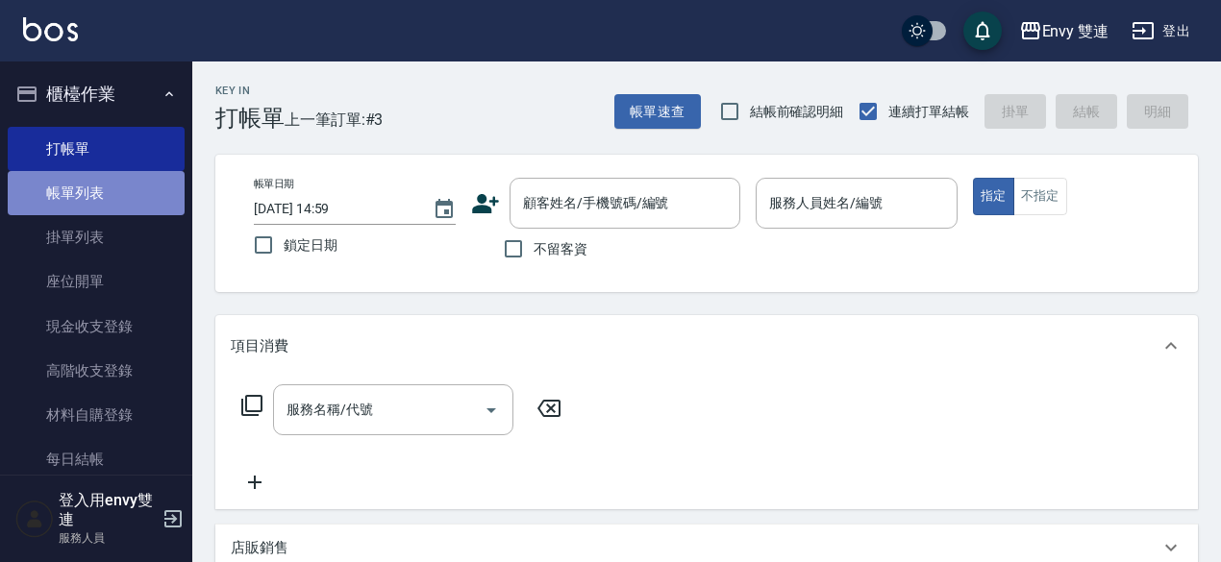
click at [101, 197] on link "帳單列表" at bounding box center [96, 193] width 177 height 44
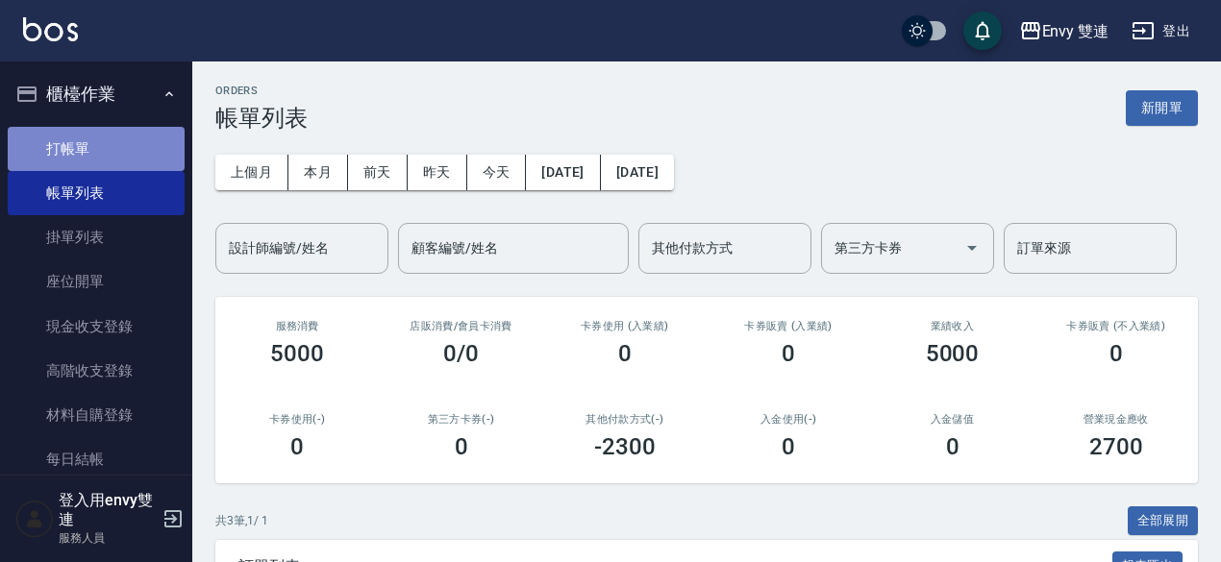
click at [101, 158] on link "打帳單" at bounding box center [96, 149] width 177 height 44
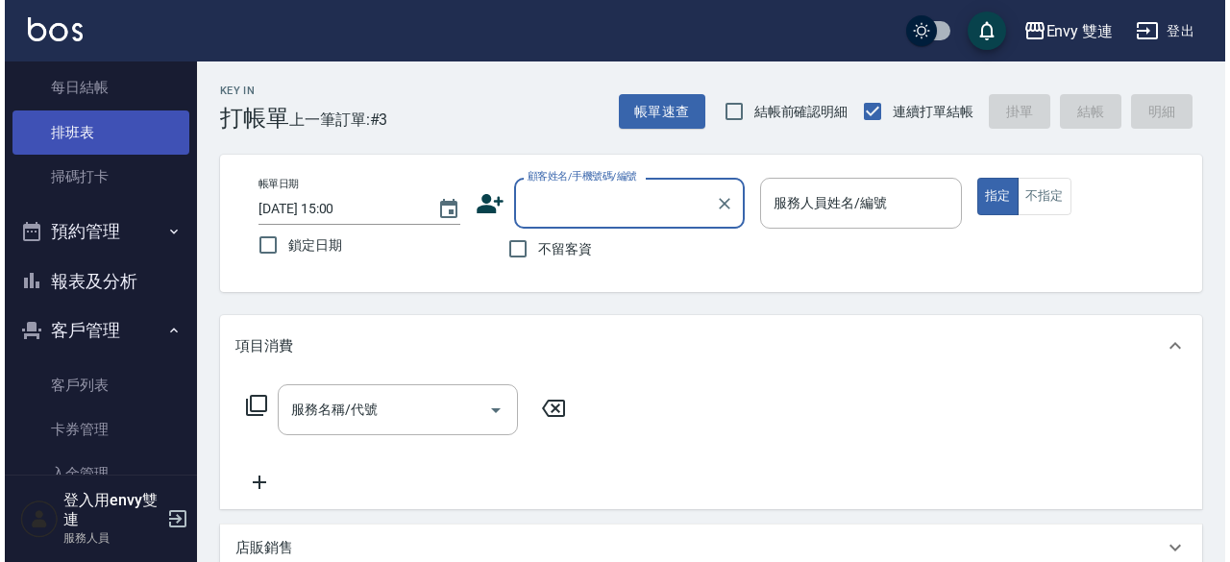
scroll to position [373, 0]
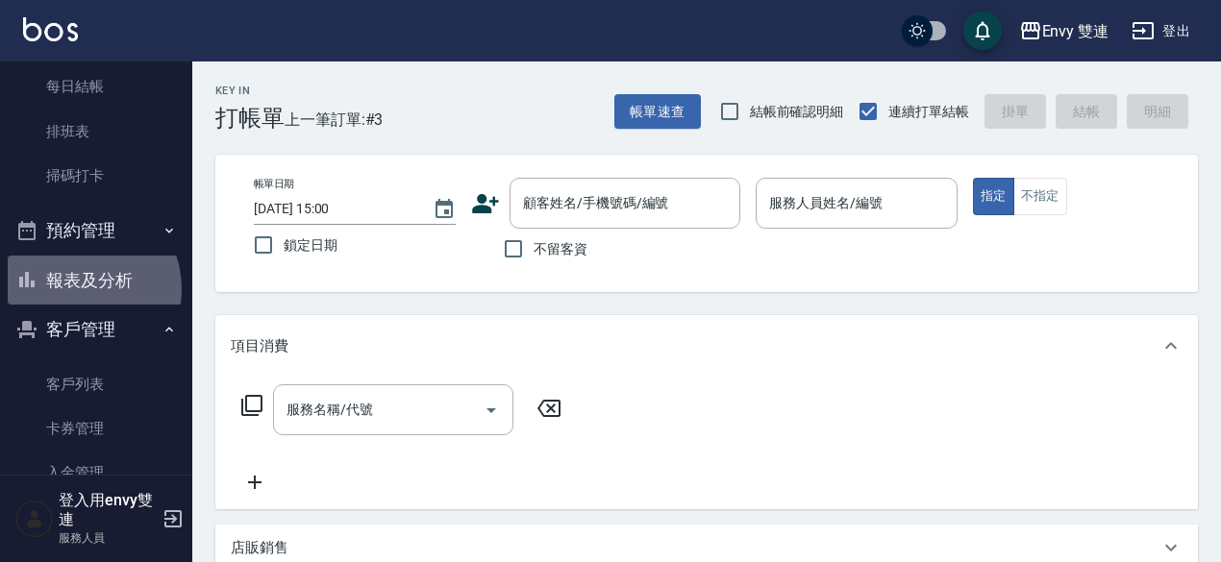
click at [75, 288] on button "報表及分析" at bounding box center [96, 281] width 177 height 50
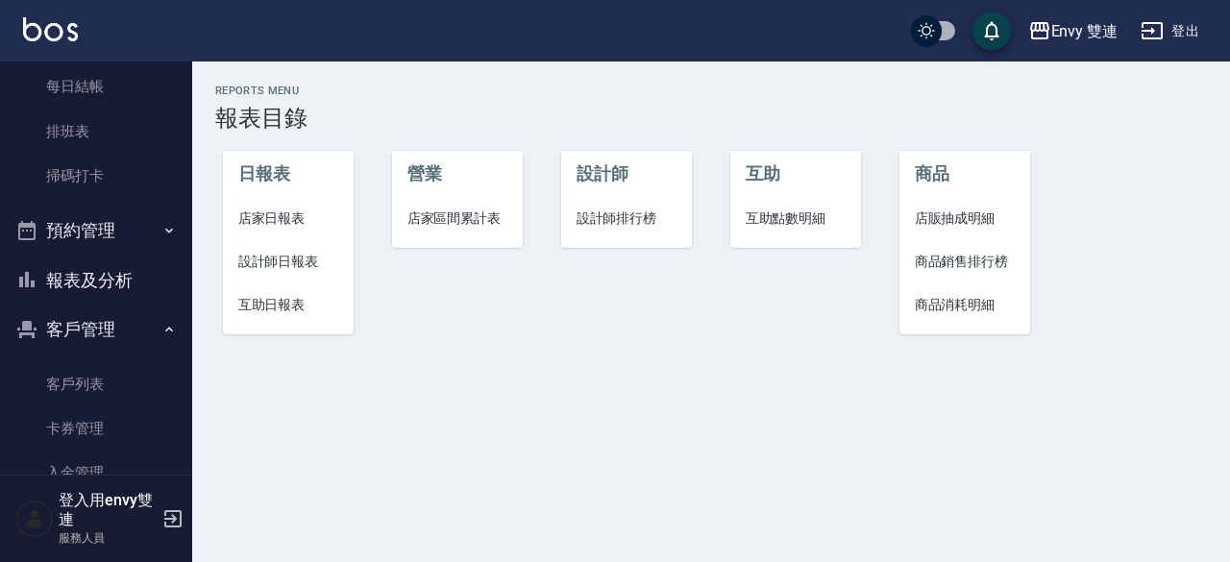
click at [290, 266] on span "設計師日報表" at bounding box center [288, 262] width 101 height 20
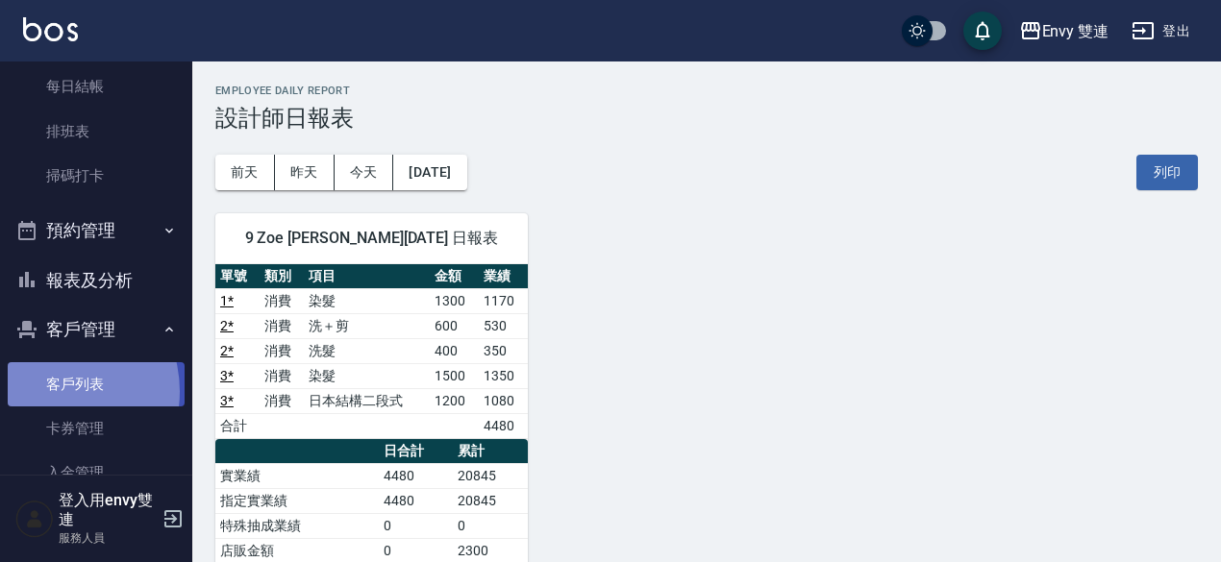
click at [46, 391] on link "客戶列表" at bounding box center [96, 384] width 177 height 44
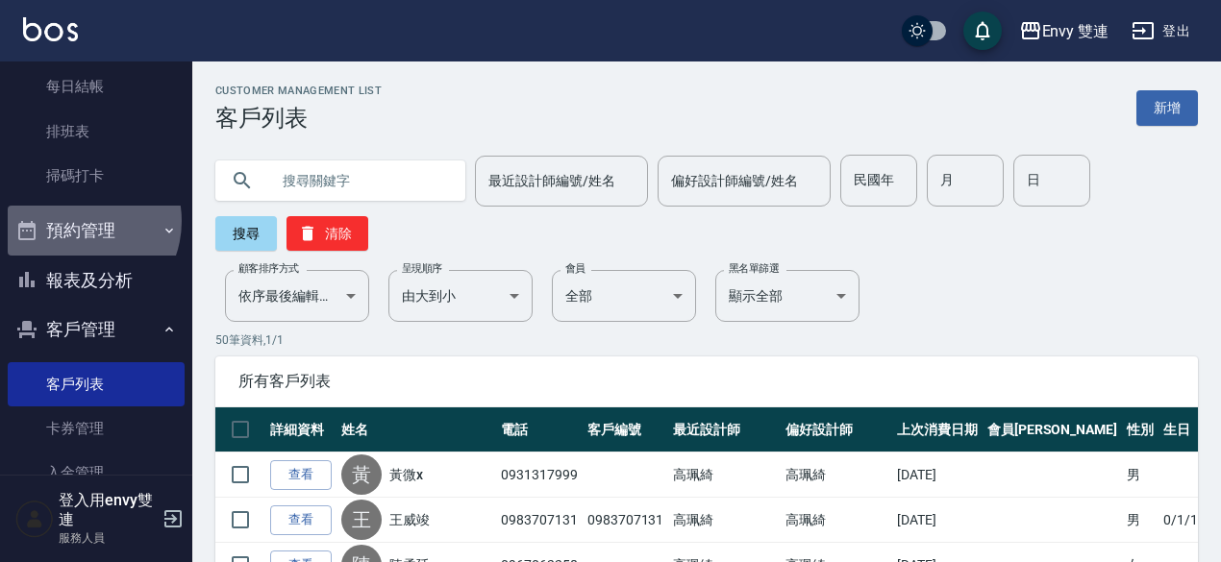
click at [75, 221] on button "預約管理" at bounding box center [96, 231] width 177 height 50
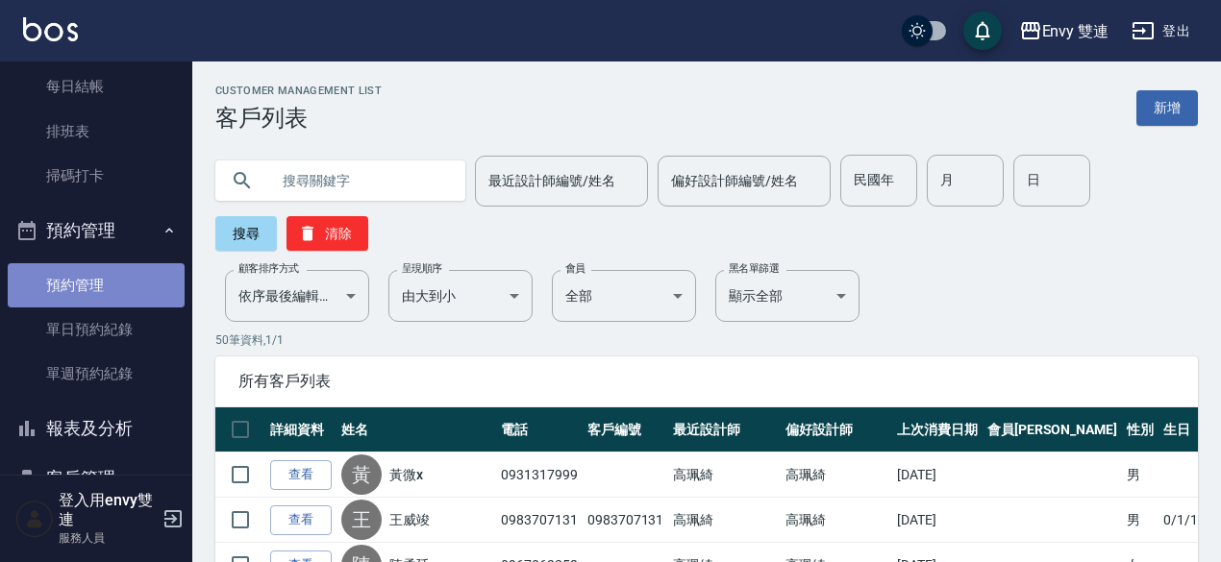
click at [114, 296] on link "預約管理" at bounding box center [96, 285] width 177 height 44
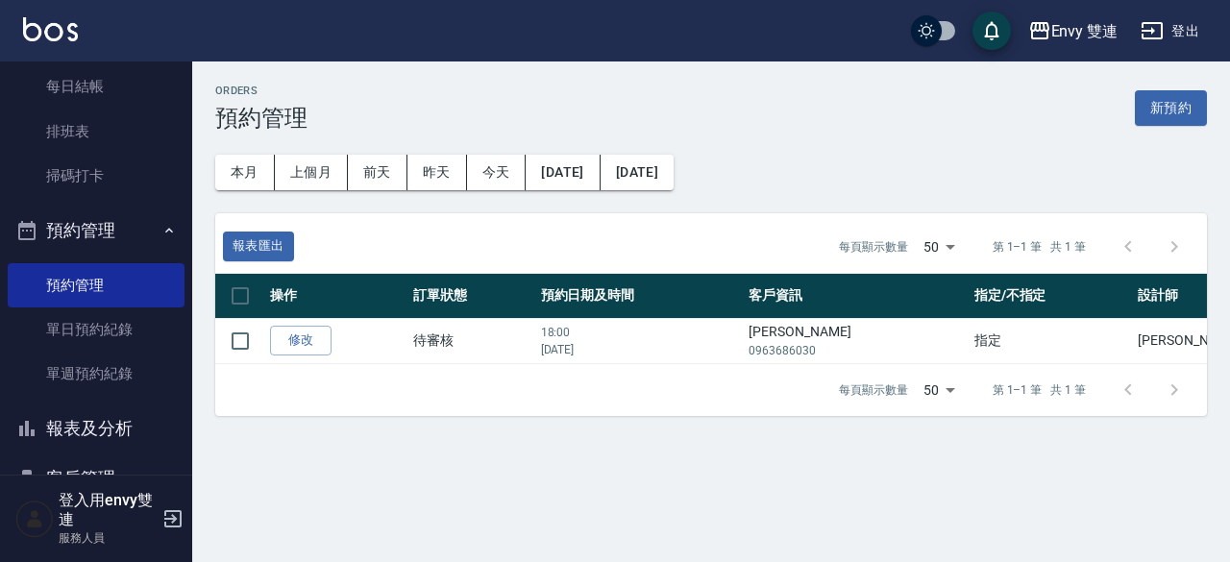
click at [1171, 392] on div at bounding box center [1151, 390] width 92 height 46
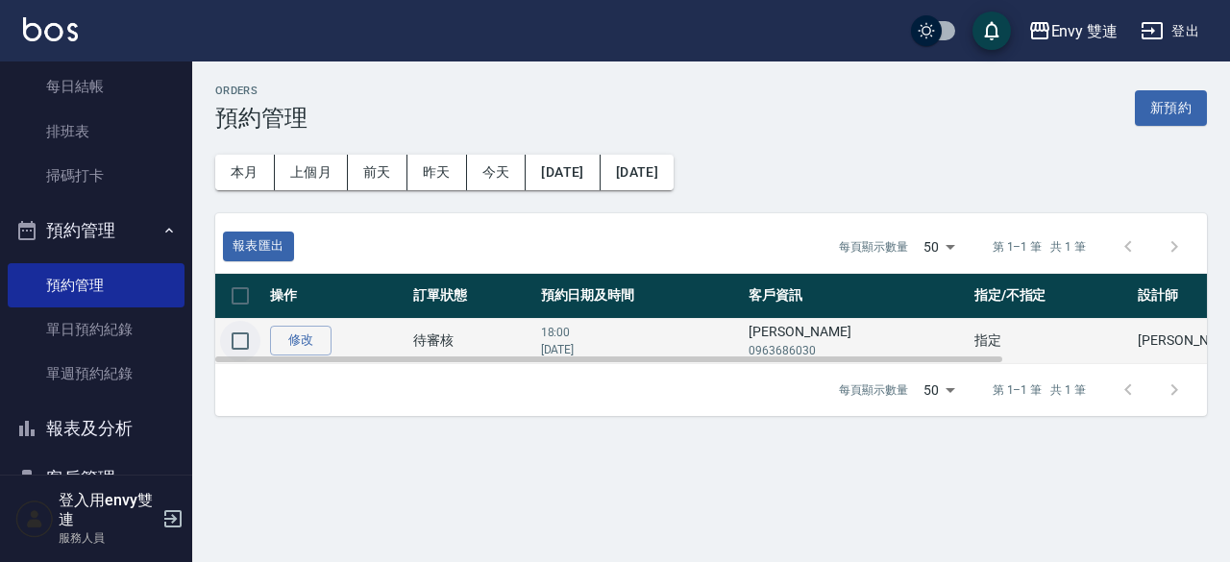
click at [246, 335] on input "checkbox" at bounding box center [240, 341] width 40 height 40
checkbox input "true"
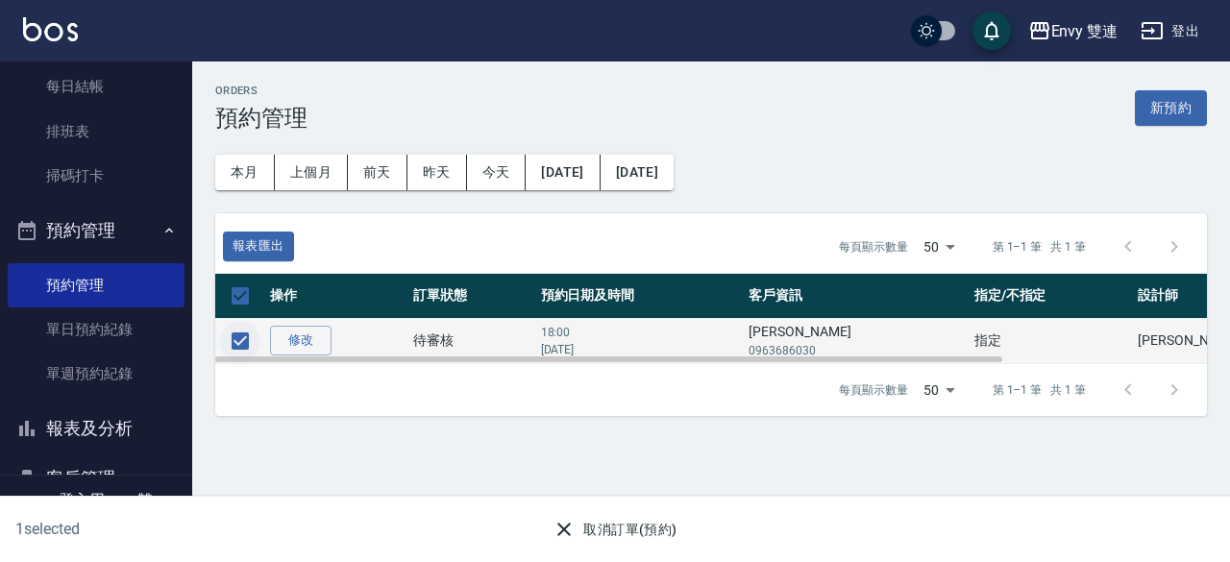
click at [246, 335] on input "checkbox" at bounding box center [240, 341] width 40 height 40
checkbox input "false"
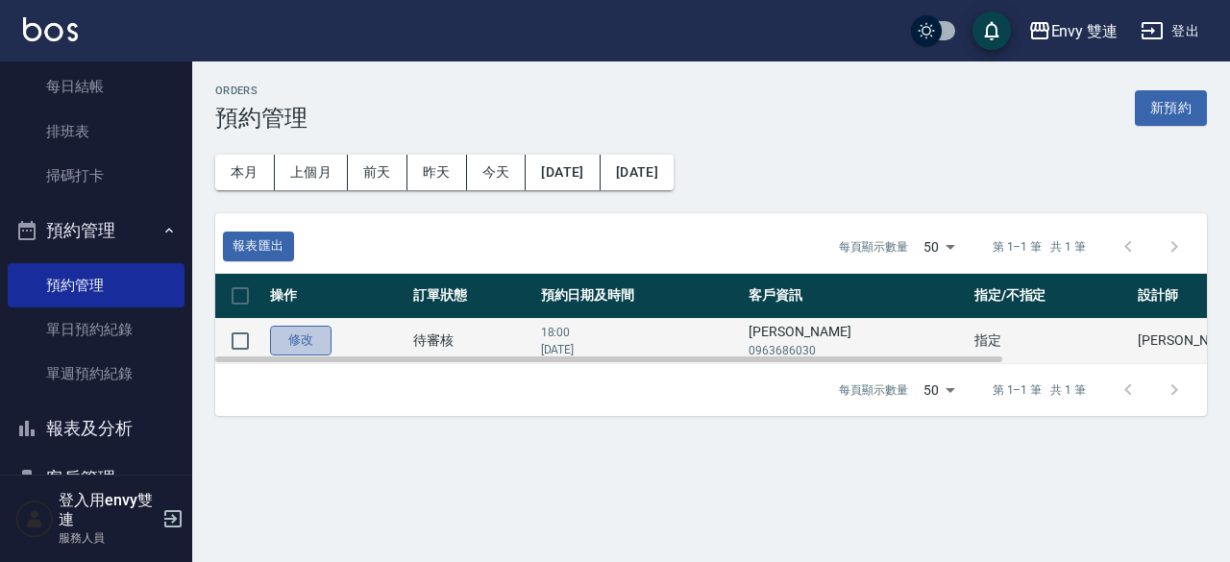
click at [306, 341] on link "修改" at bounding box center [301, 341] width 62 height 30
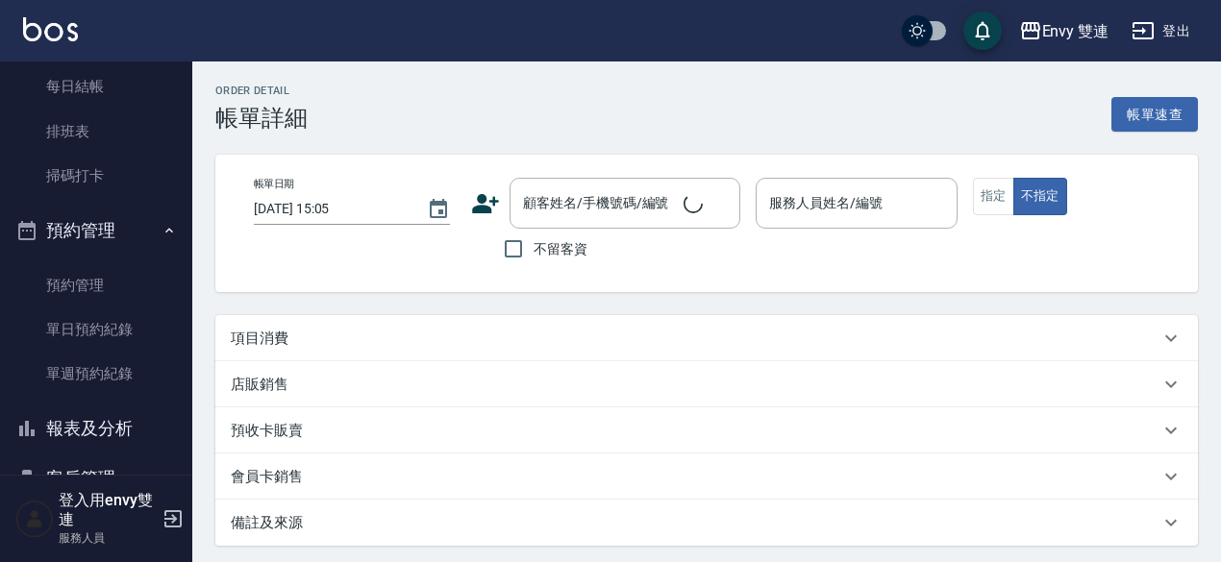
type input "[DATE] 18:00"
type input "Zoe-9"
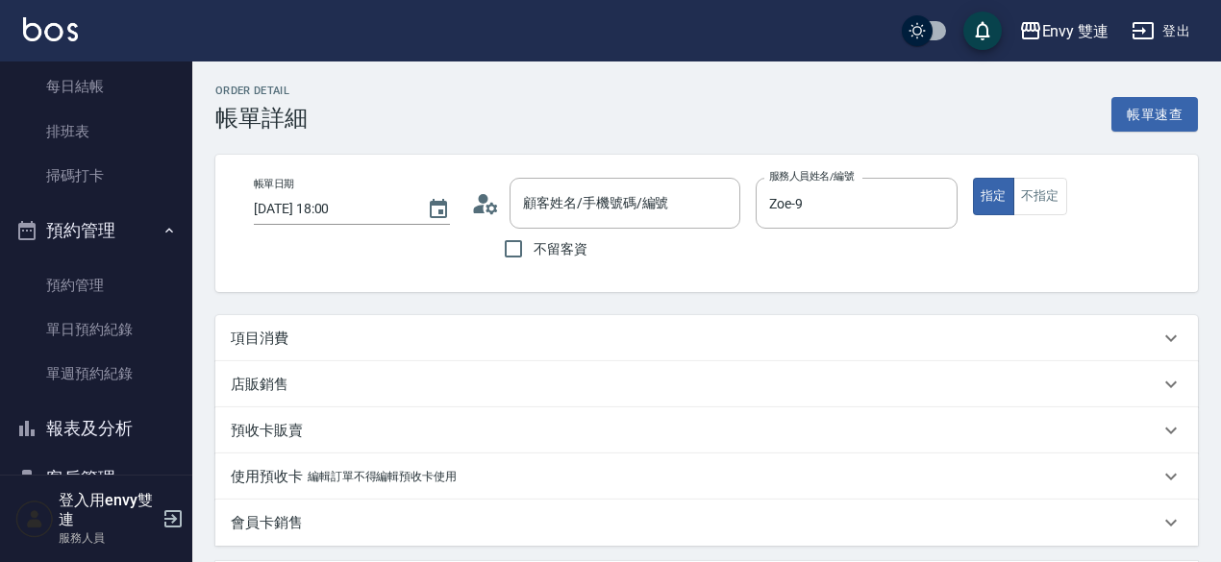
type input "[PERSON_NAME]/0963686030/null"
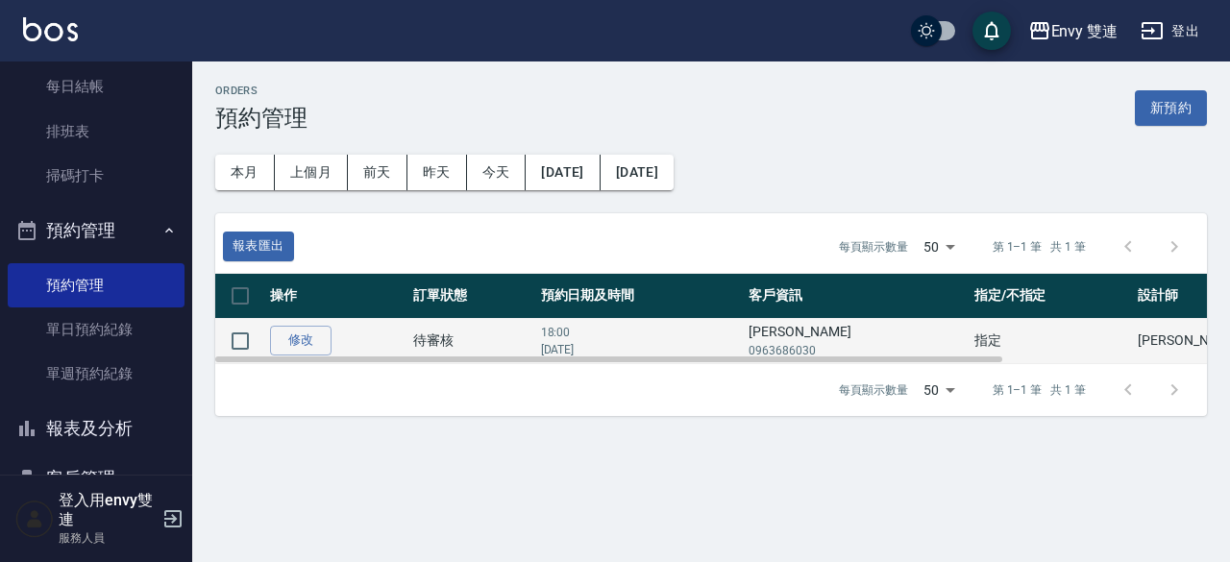
click at [495, 332] on td "待審核" at bounding box center [472, 340] width 128 height 45
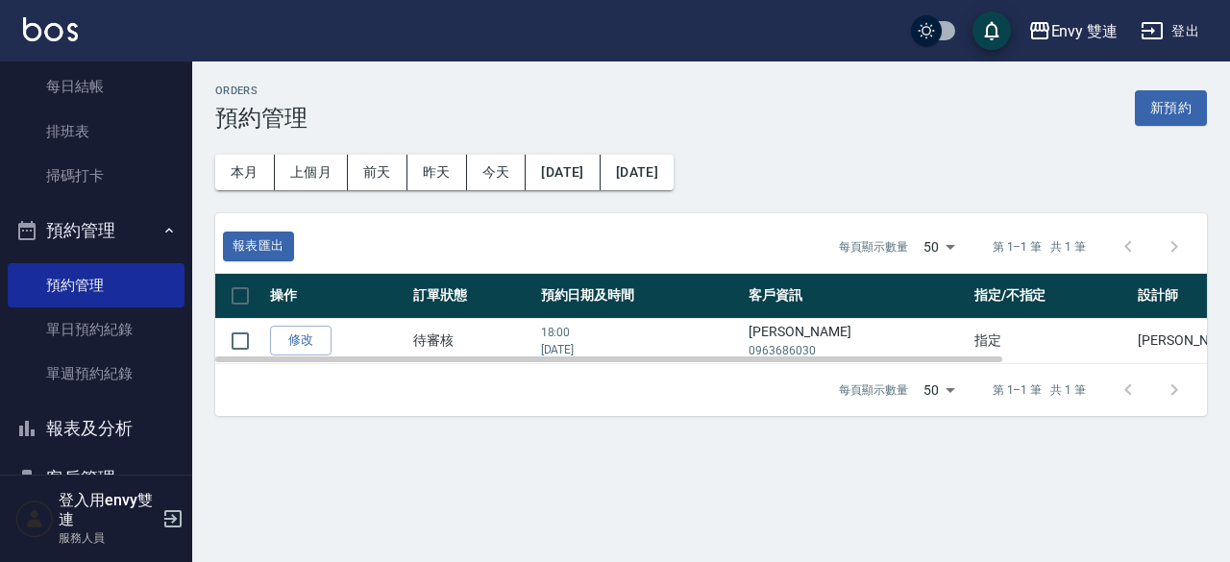
drag, startPoint x: 495, startPoint y: 332, endPoint x: 494, endPoint y: 312, distance: 19.2
click at [494, 312] on table "操作 訂單狀態 預約日期及時間 客戶資訊 指定/不指定 設計師 來源  修改  待審核 18:00 [DATE] [PERSON_NAME] 09636860…" at bounding box center [839, 319] width 1249 height 90
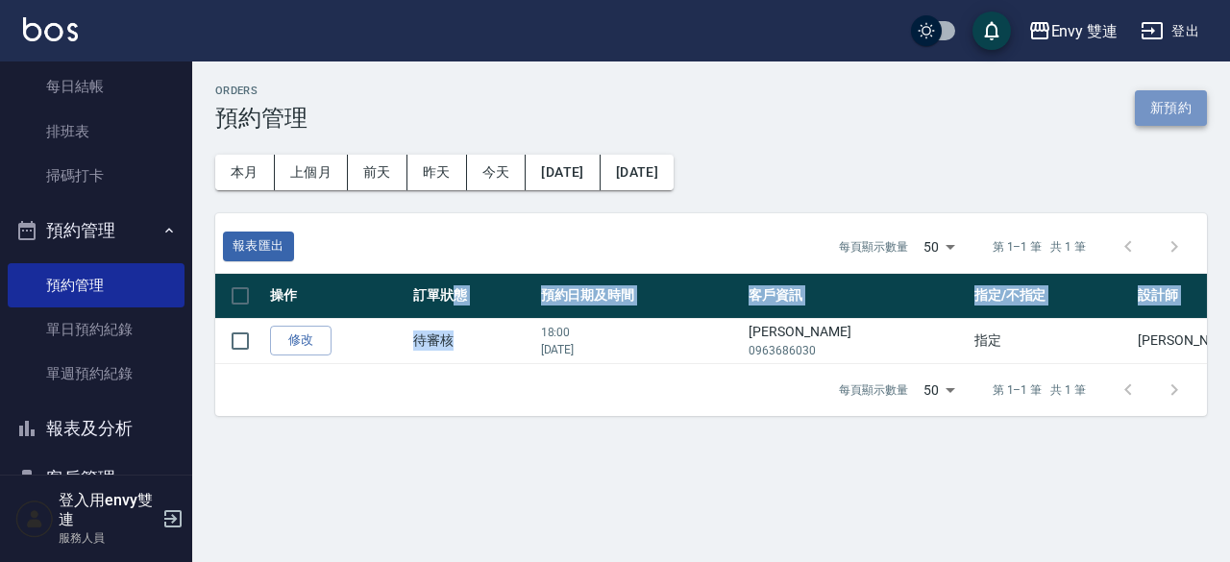
click at [1167, 117] on button "新預約" at bounding box center [1171, 108] width 72 height 36
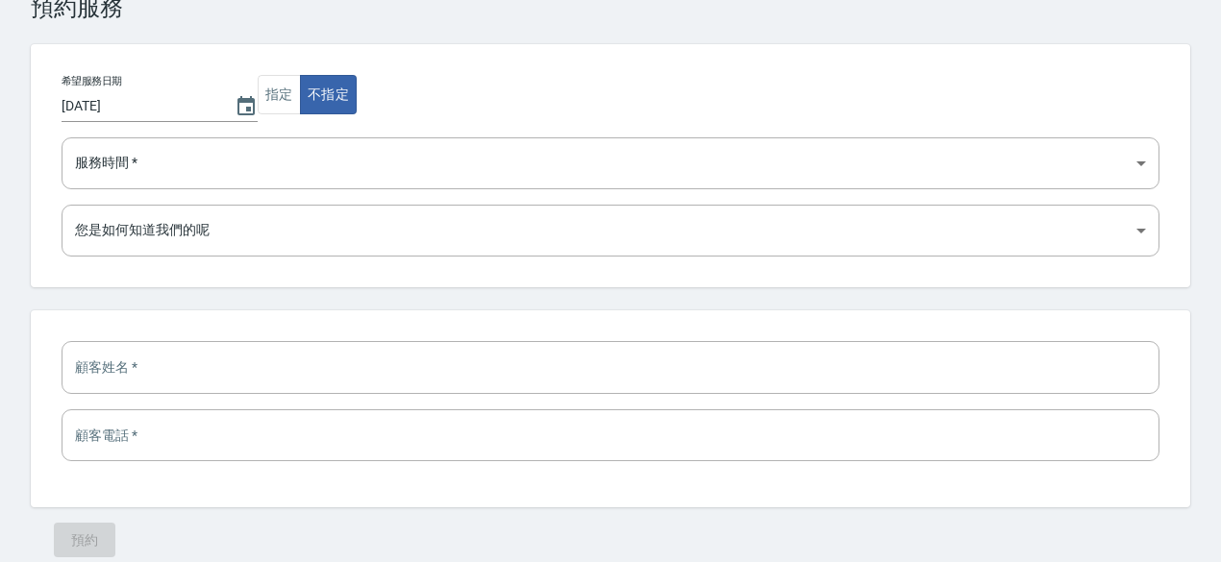
scroll to position [58, 0]
click at [150, 172] on select "11:00 11:30 12:00 12:30 13:00 13:30 14:00 14:30 15:00 15:30 16:00 16:30 17:00 1…" at bounding box center [611, 162] width 1098 height 52
click at [13, 123] on div "Apply Service 預約服務 希望服務日期 [DATE] 指定 不指定 服務時間   * 11:00 11:30 12:00 12:30 13:00 …" at bounding box center [610, 272] width 1221 height 660
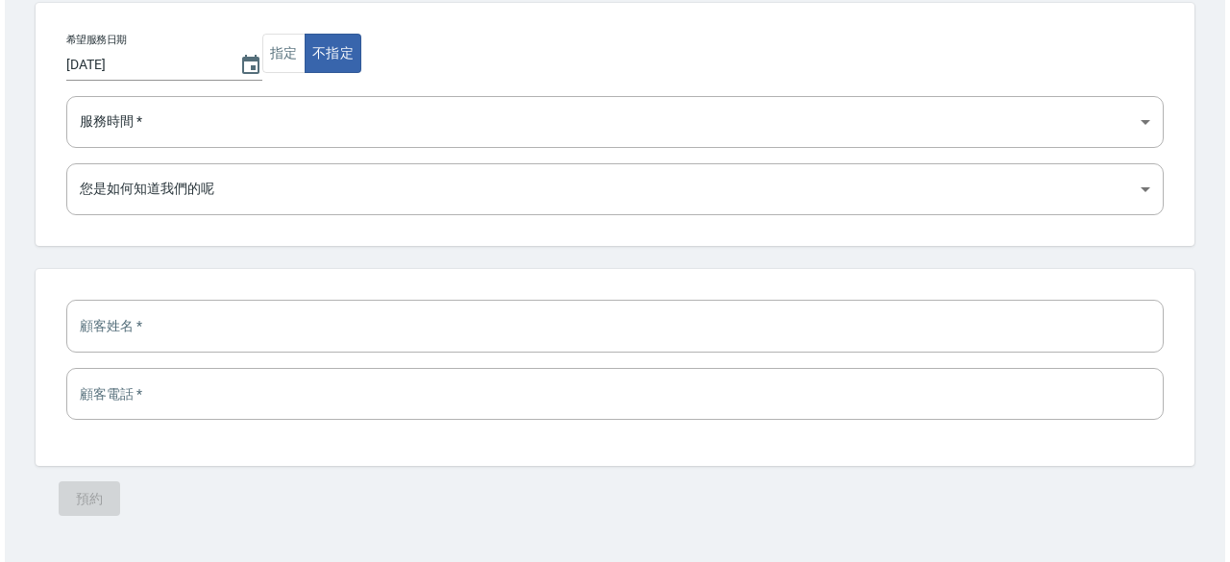
scroll to position [0, 0]
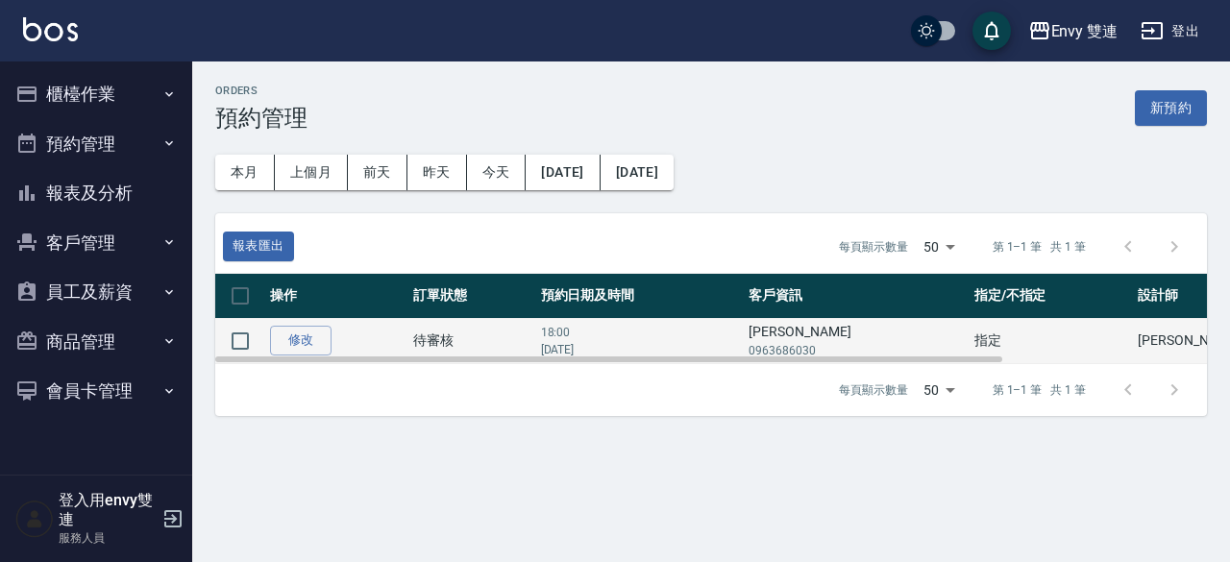
click at [692, 324] on p "18:00" at bounding box center [640, 332] width 199 height 17
click at [694, 318] on td "18:00 [DATE]" at bounding box center [640, 340] width 209 height 45
